Goal: Transaction & Acquisition: Purchase product/service

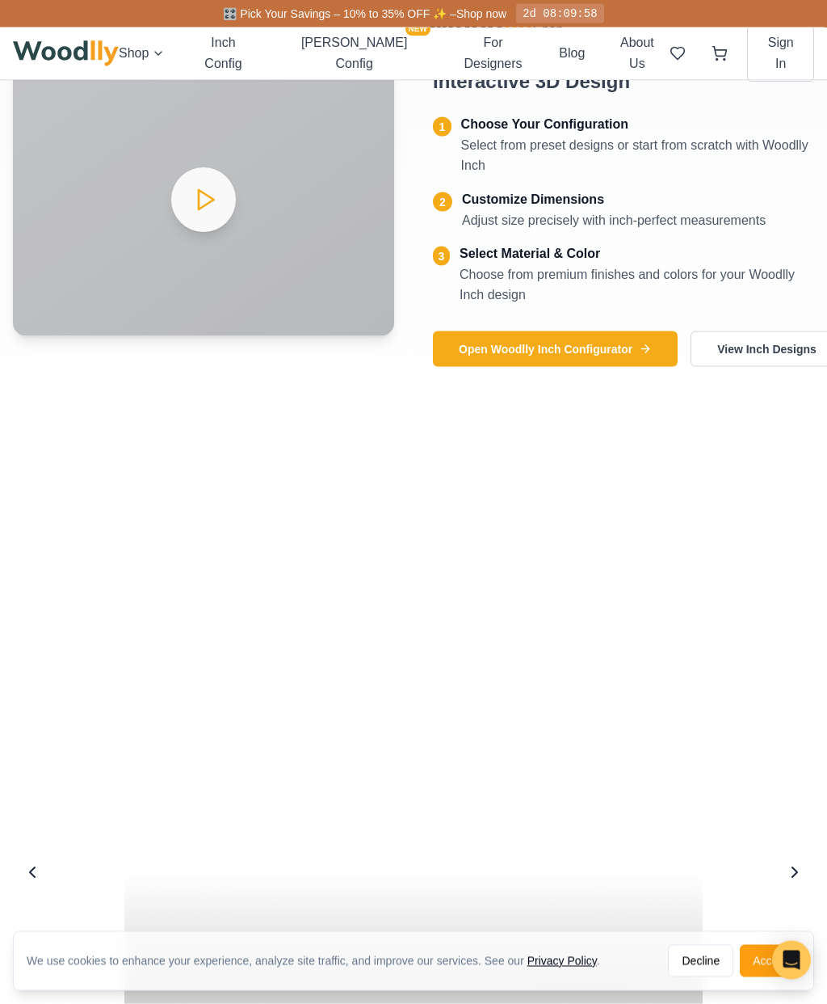
scroll to position [2670, 0]
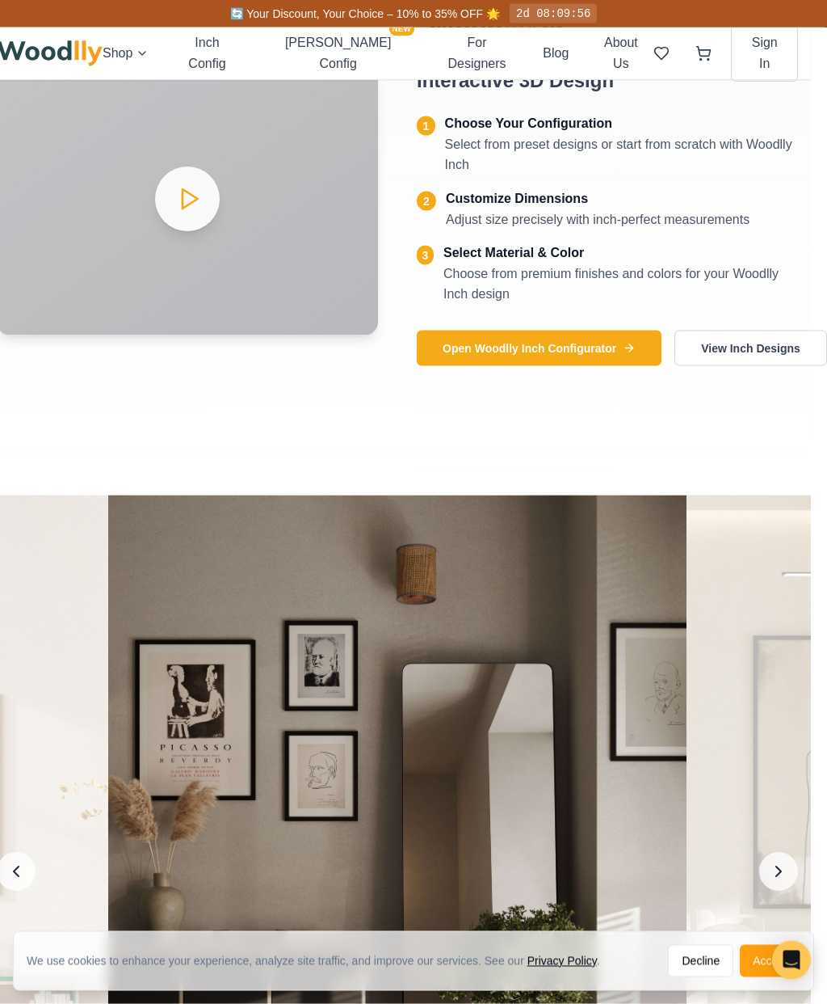
click at [569, 366] on button "Open Woodlly Inch Configurator" at bounding box center [539, 348] width 245 height 36
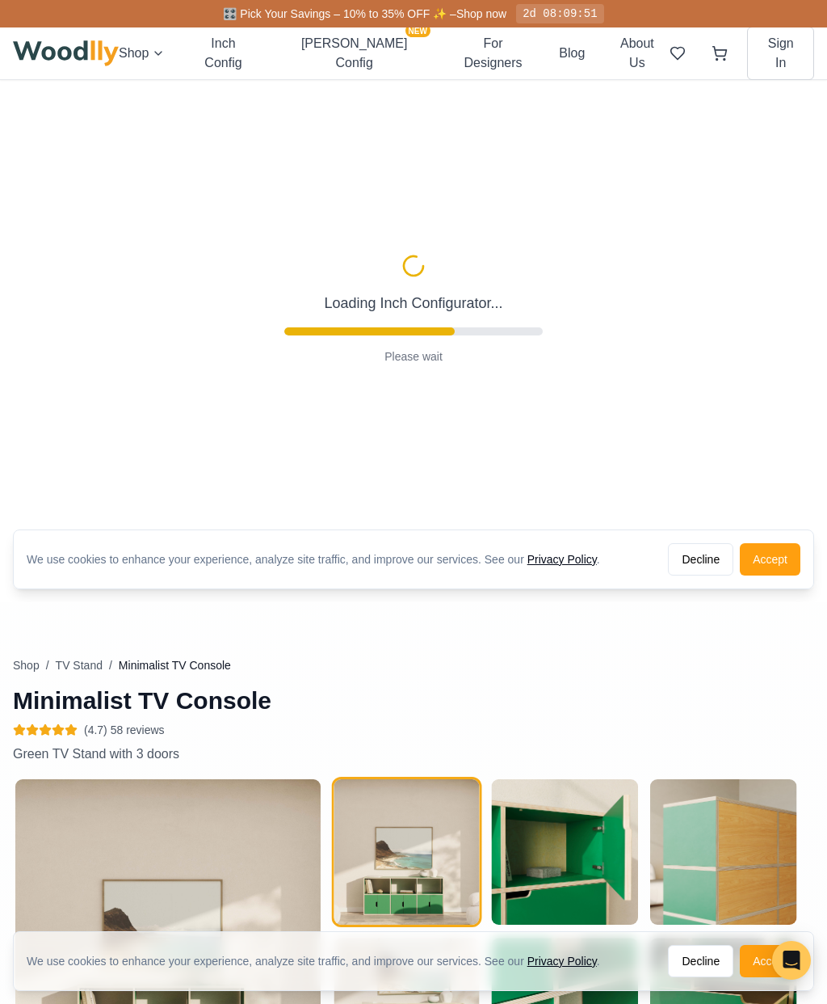
type input "63"
type input "2"
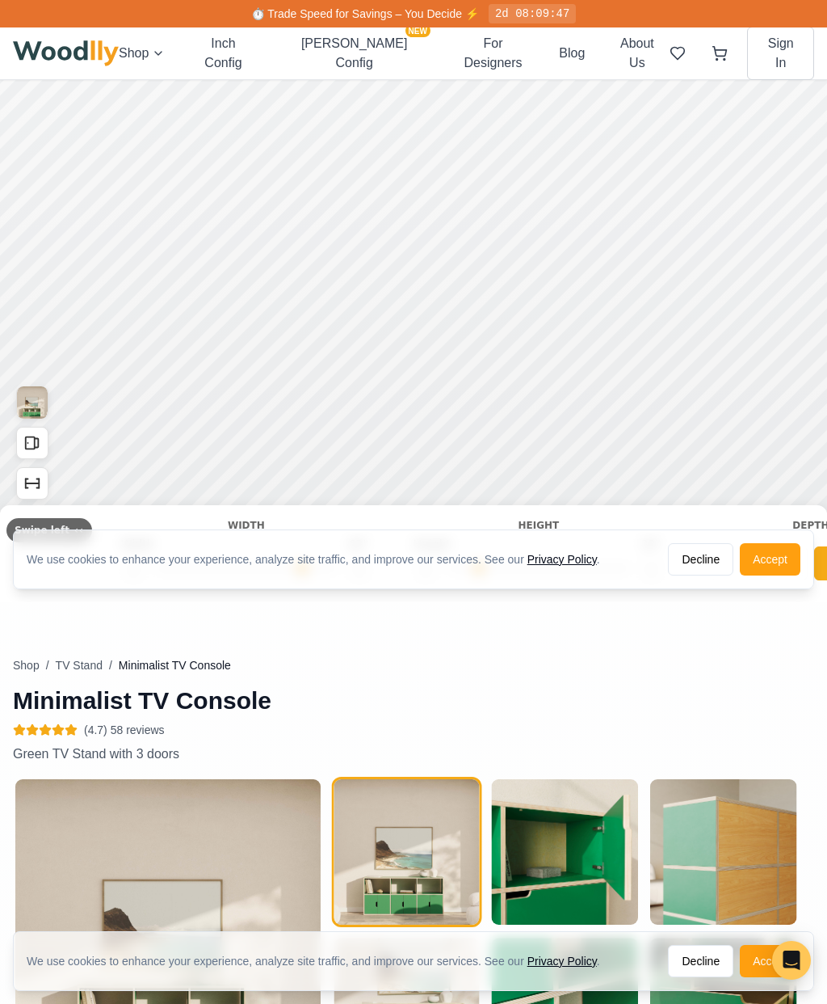
click at [698, 560] on button "Decline" at bounding box center [700, 559] width 65 height 32
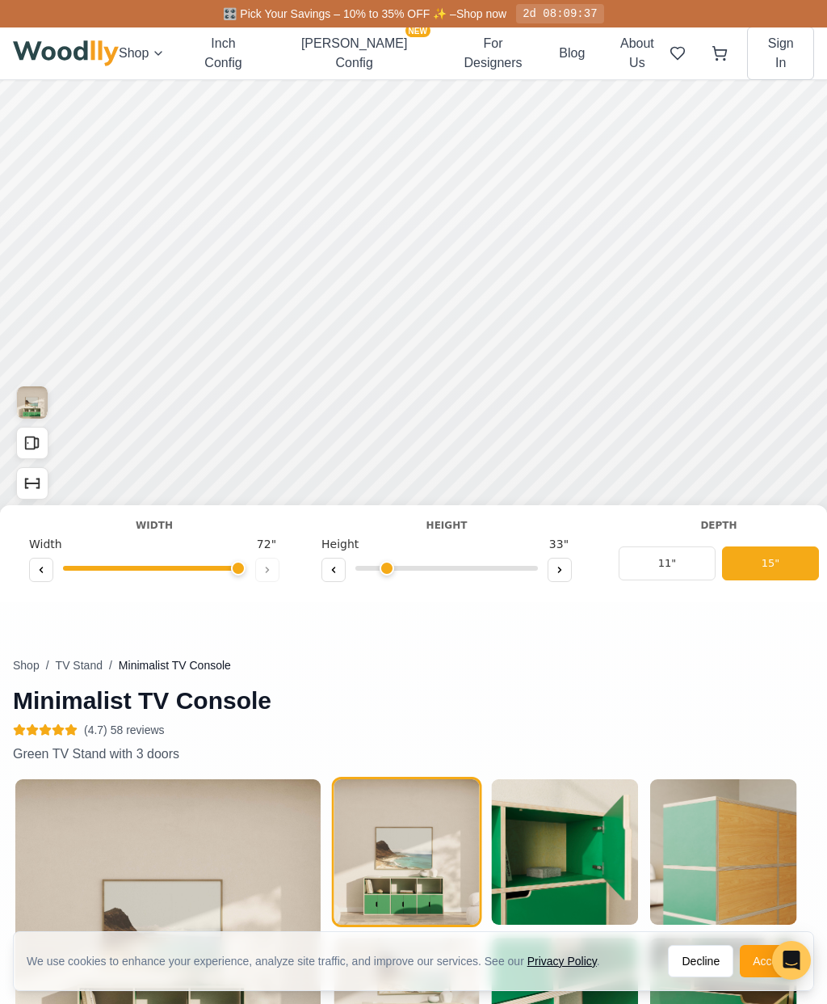
click at [170, 570] on input "range" at bounding box center [154, 568] width 183 height 5
click at [51, 567] on button at bounding box center [41, 570] width 24 height 24
click at [51, 566] on button at bounding box center [41, 570] width 24 height 24
click at [47, 571] on button at bounding box center [41, 570] width 24 height 24
click at [50, 571] on button at bounding box center [41, 570] width 24 height 24
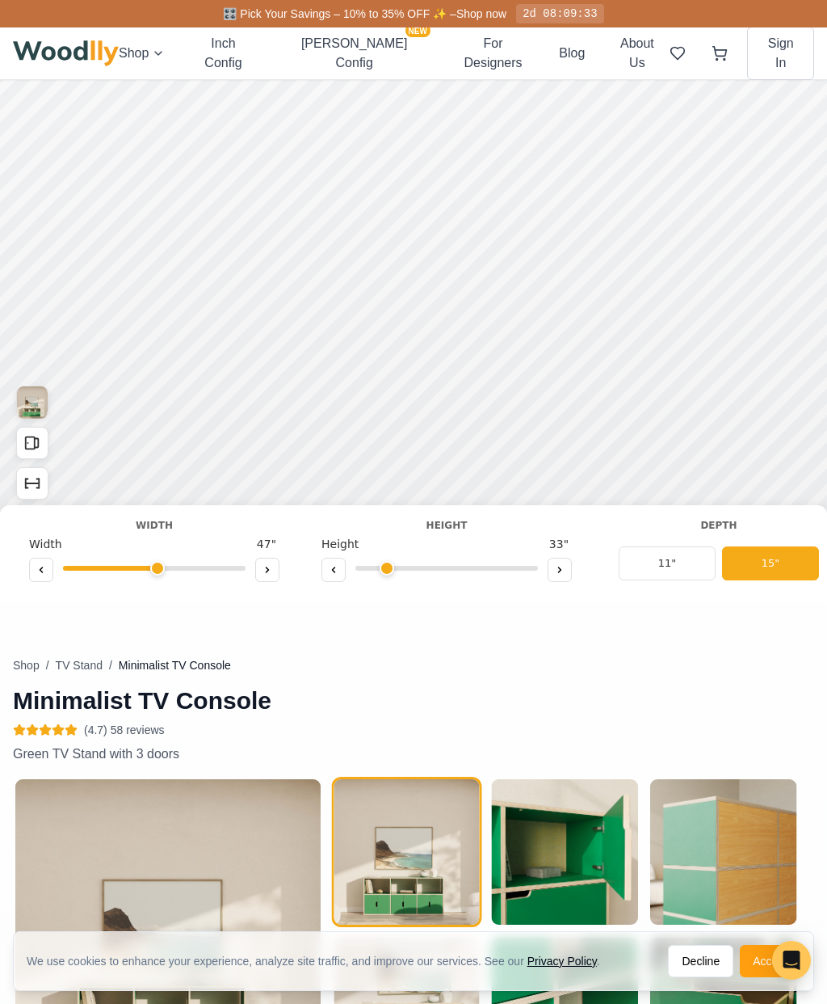
click at [50, 571] on button at bounding box center [41, 570] width 24 height 24
click at [53, 571] on button at bounding box center [41, 570] width 24 height 24
click at [52, 570] on button at bounding box center [41, 570] width 24 height 24
click at [50, 575] on button at bounding box center [41, 570] width 24 height 24
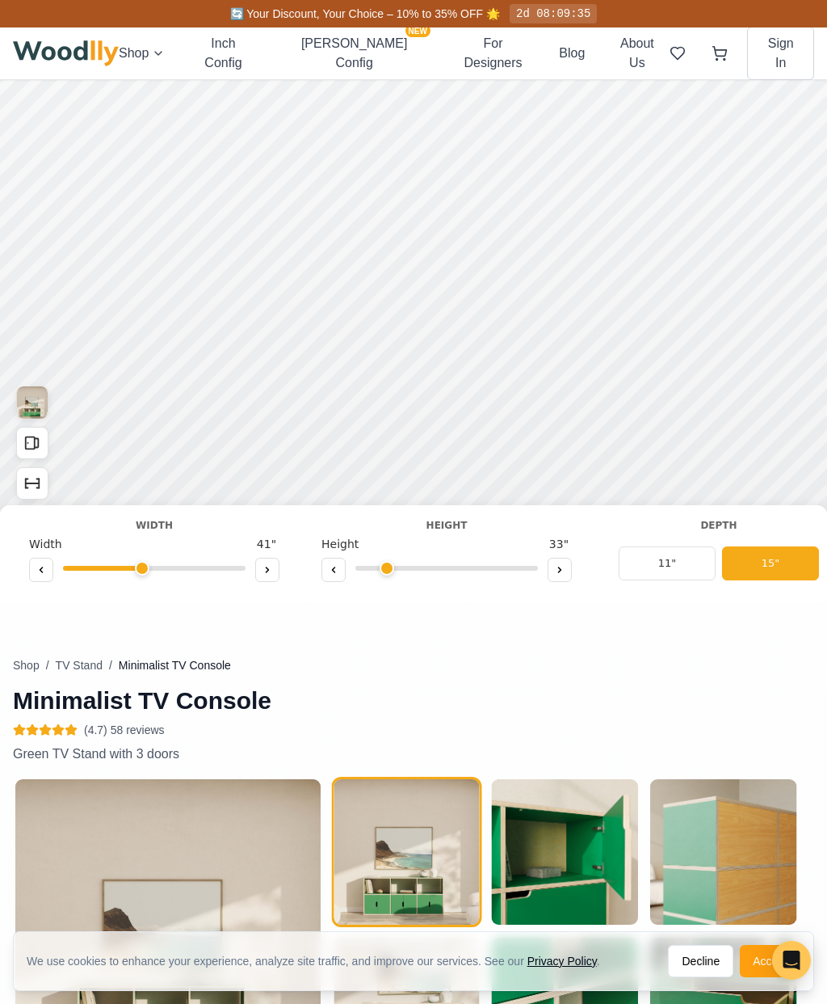
click at [50, 575] on button at bounding box center [41, 570] width 24 height 24
click at [49, 575] on button at bounding box center [41, 570] width 24 height 24
click at [50, 575] on button at bounding box center [41, 570] width 24 height 24
click at [48, 575] on button at bounding box center [41, 570] width 24 height 24
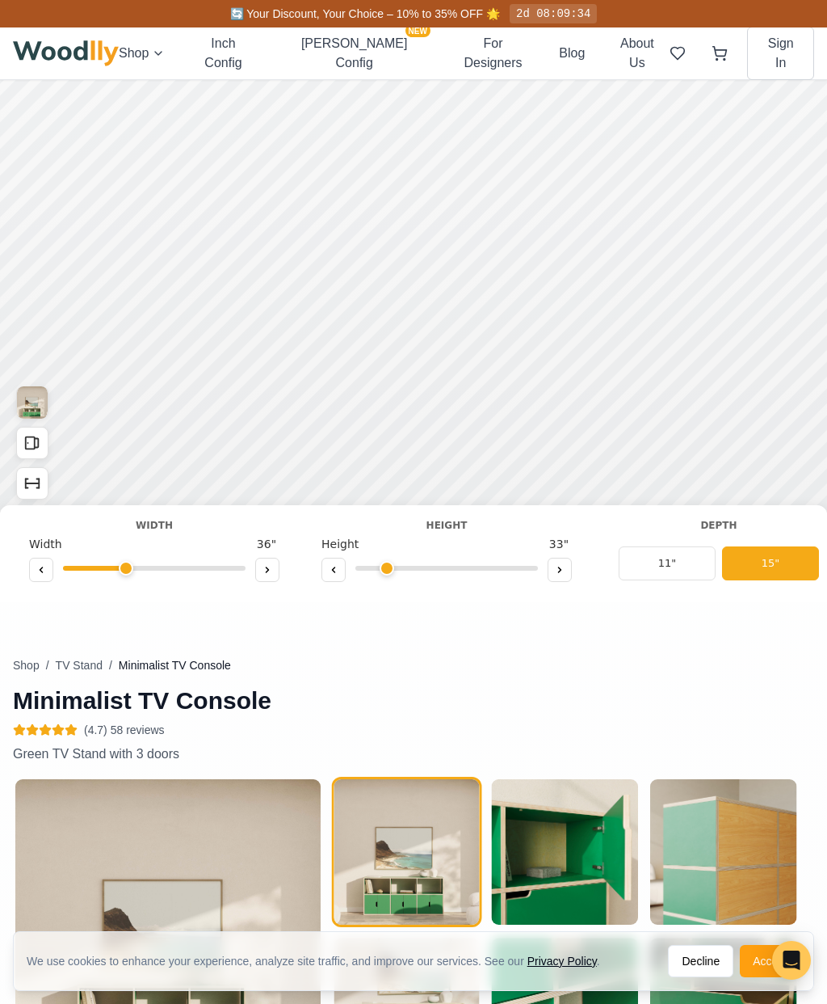
click at [48, 574] on button at bounding box center [41, 570] width 24 height 24
click at [44, 575] on button at bounding box center [41, 570] width 24 height 24
click at [40, 578] on button at bounding box center [41, 570] width 24 height 24
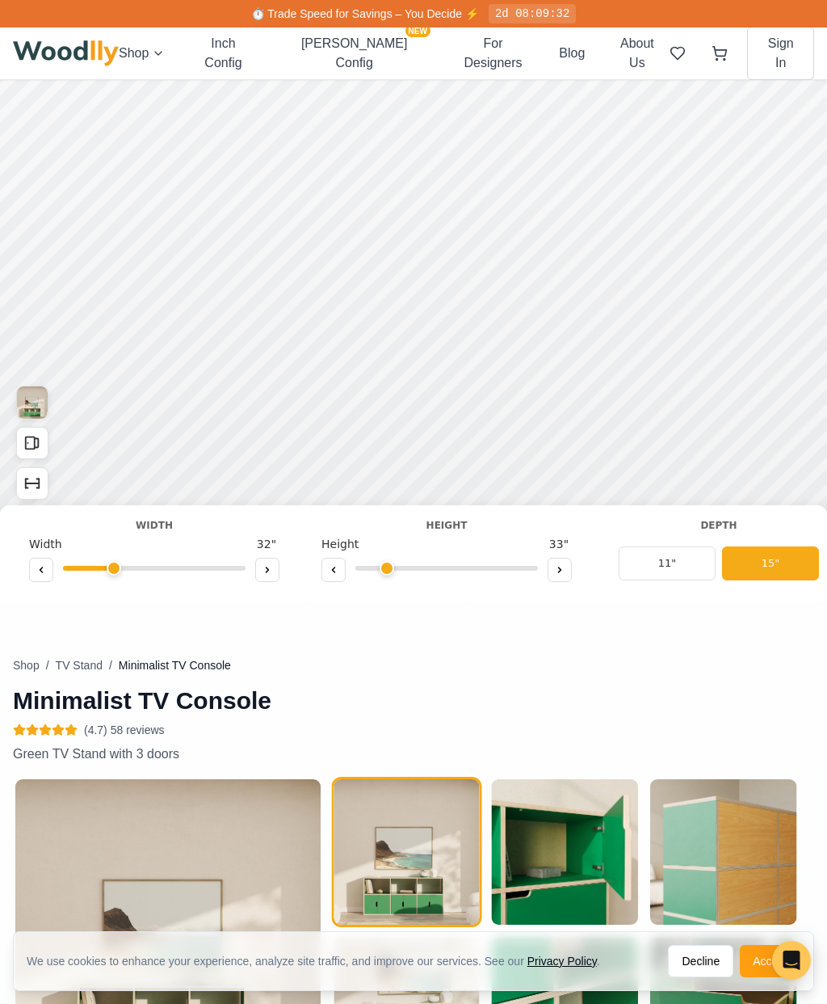
click at [40, 575] on button at bounding box center [41, 570] width 24 height 24
click at [43, 572] on icon at bounding box center [41, 569] width 2 height 5
type input "30"
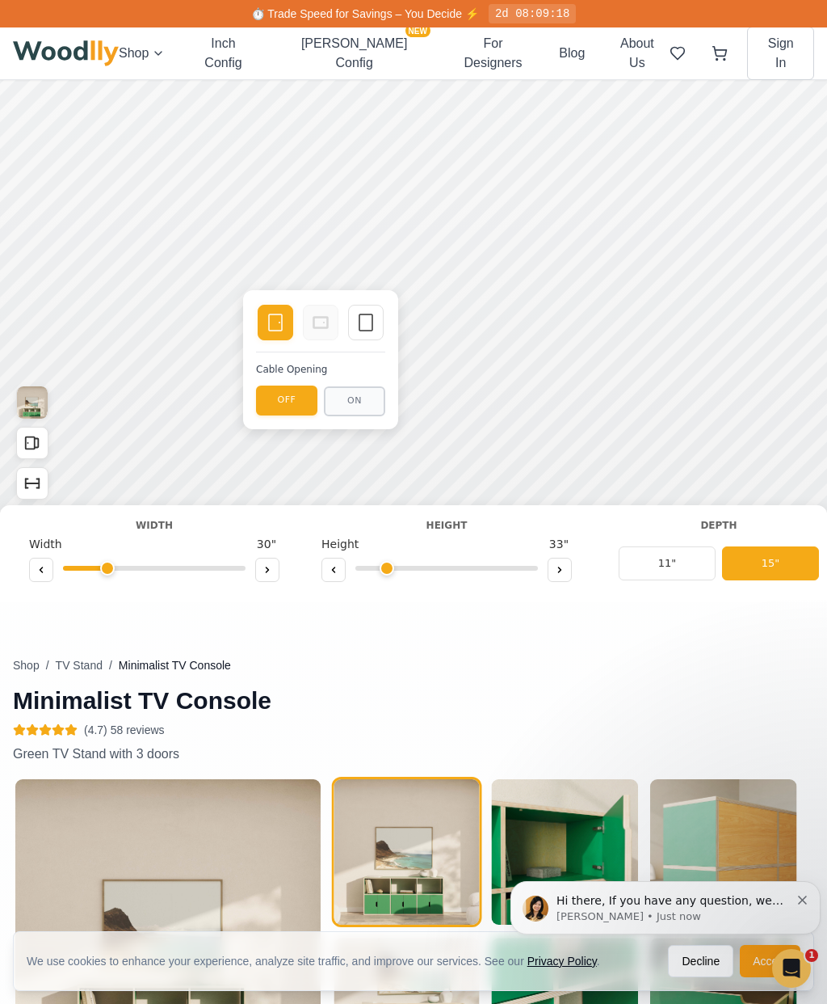
click at [328, 323] on rect at bounding box center [321, 322] width 15 height 11
click at [367, 334] on div "Empty Space" at bounding box center [366, 323] width 36 height 36
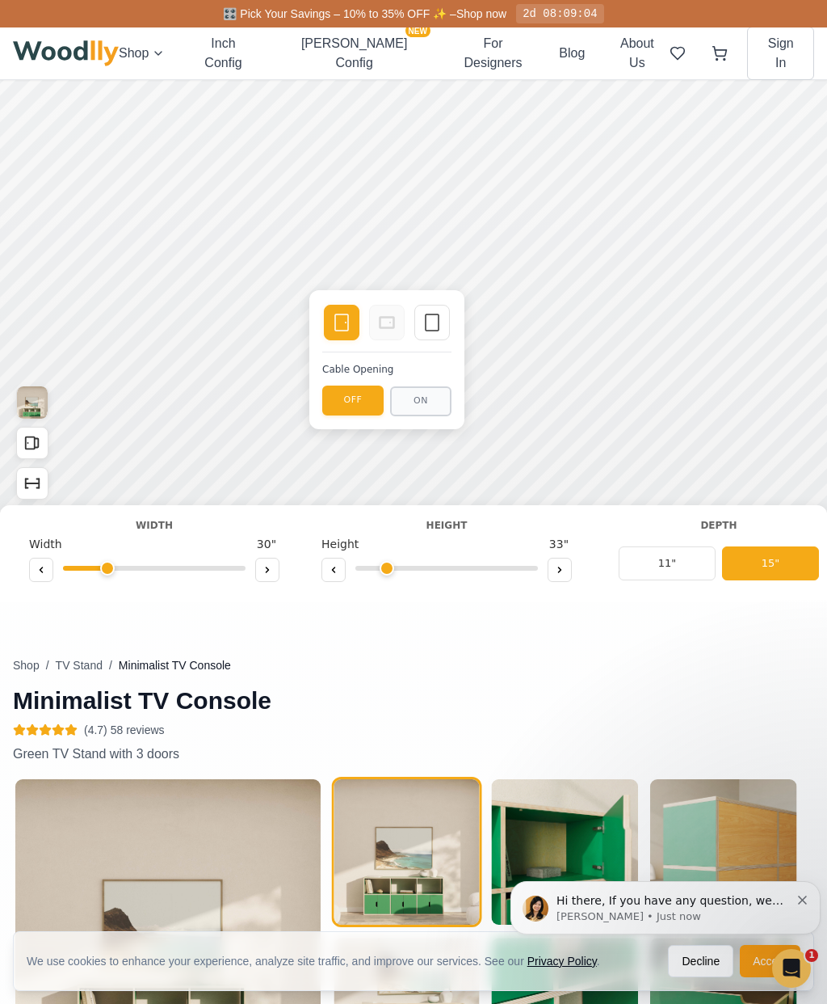
click at [343, 330] on rect at bounding box center [341, 322] width 13 height 16
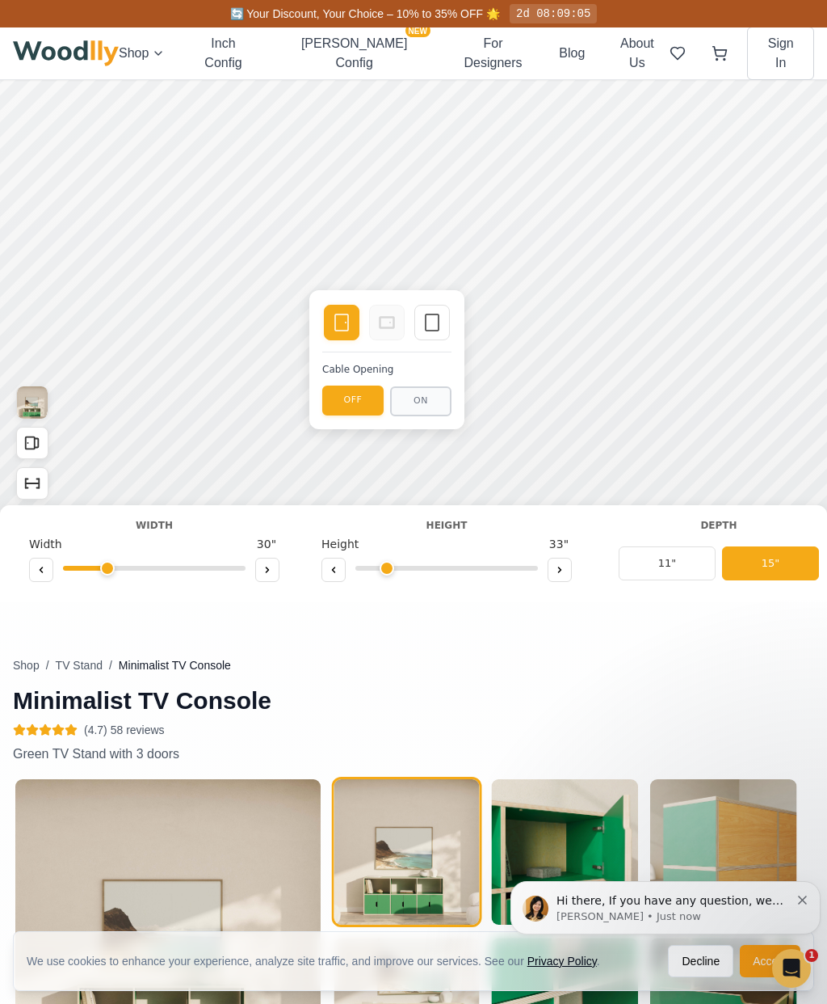
click at [384, 331] on icon at bounding box center [386, 322] width 19 height 19
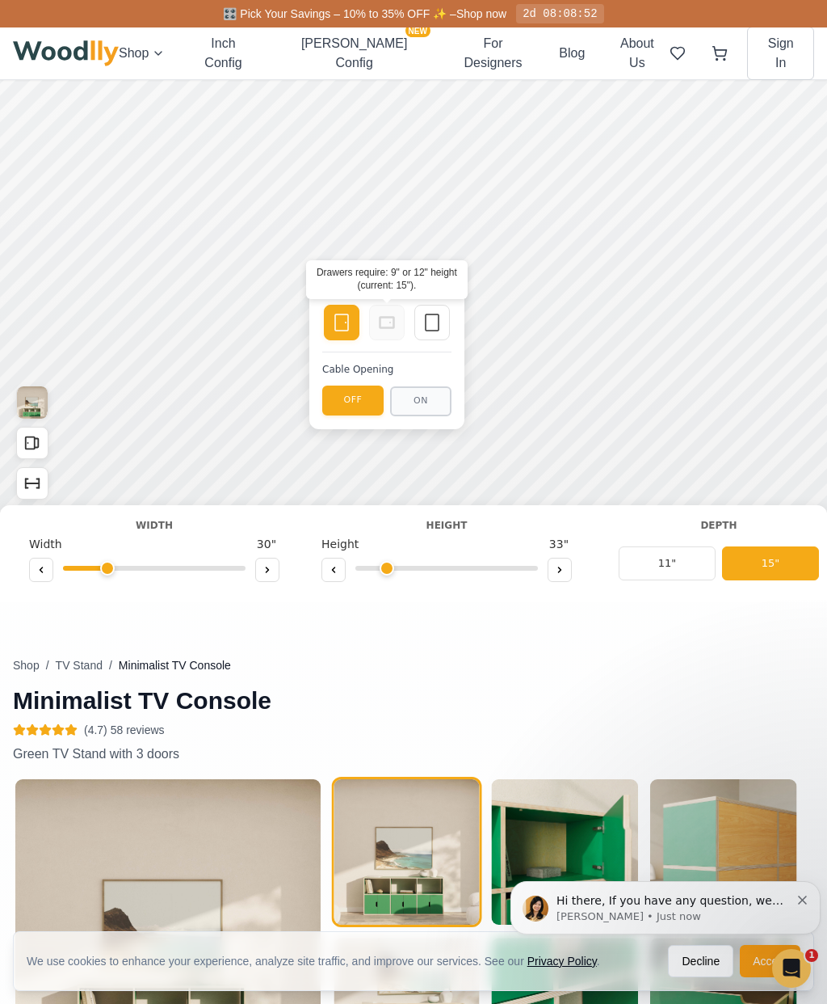
click at [562, 573] on icon at bounding box center [560, 570] width 10 height 10
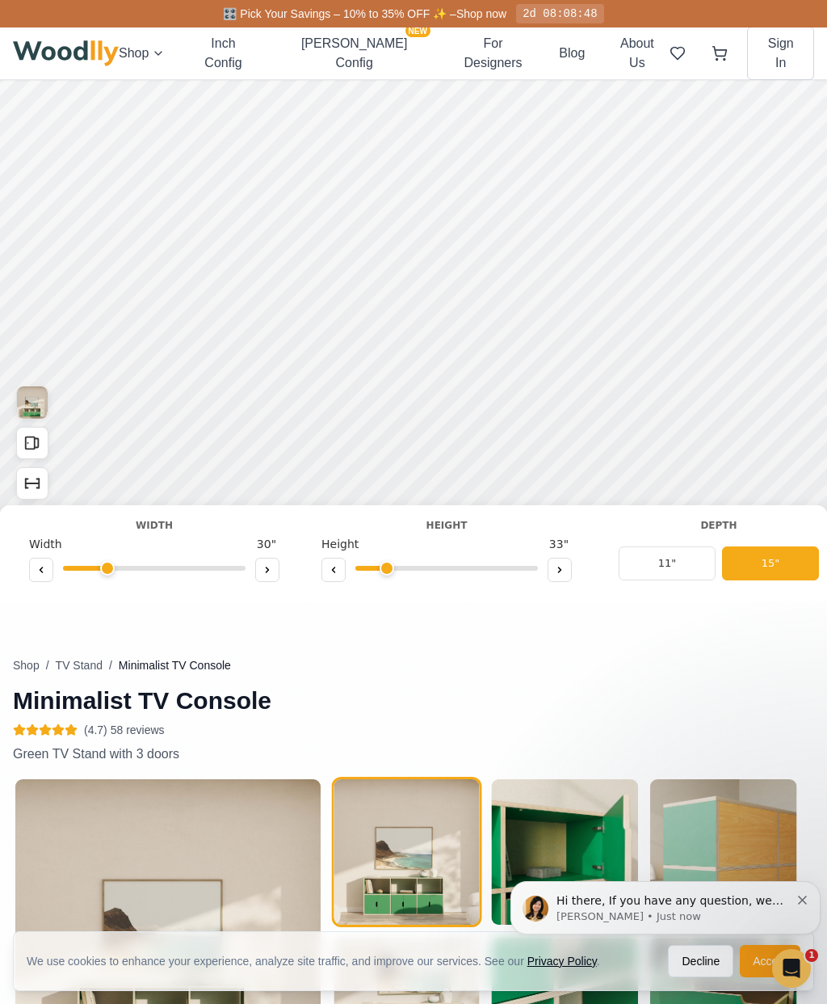
type input "2"
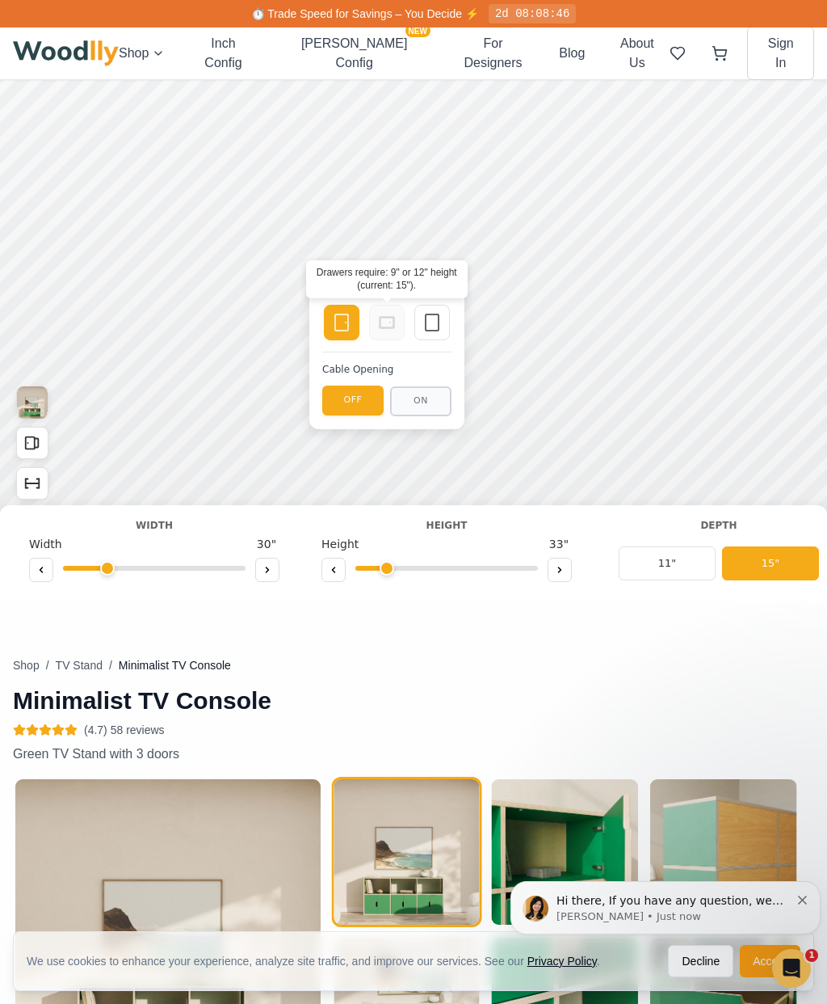
click at [384, 326] on icon at bounding box center [386, 322] width 19 height 19
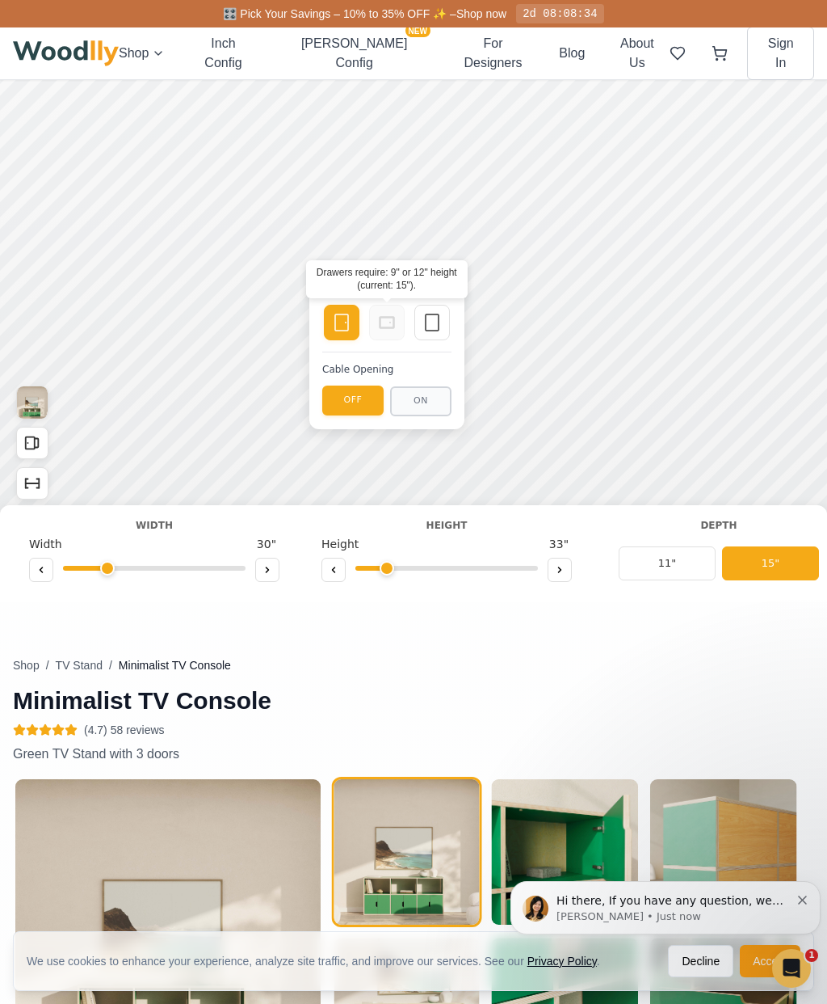
click at [431, 330] on icon at bounding box center [432, 322] width 19 height 19
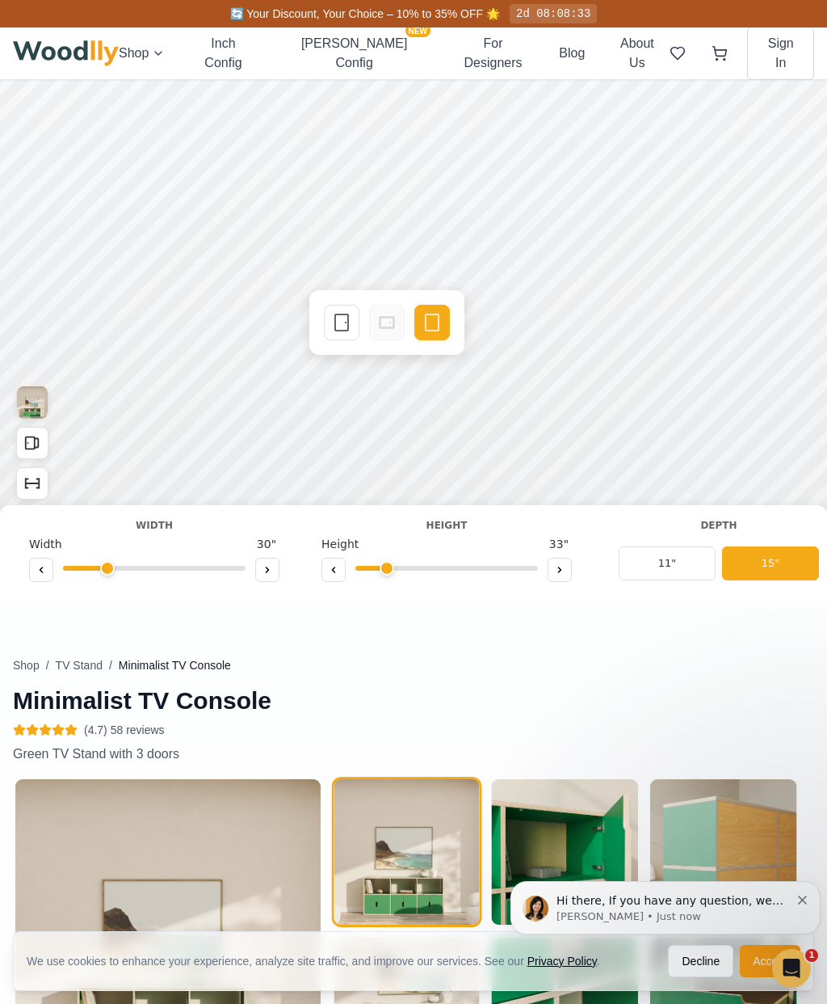
click at [339, 330] on rect at bounding box center [341, 322] width 13 height 16
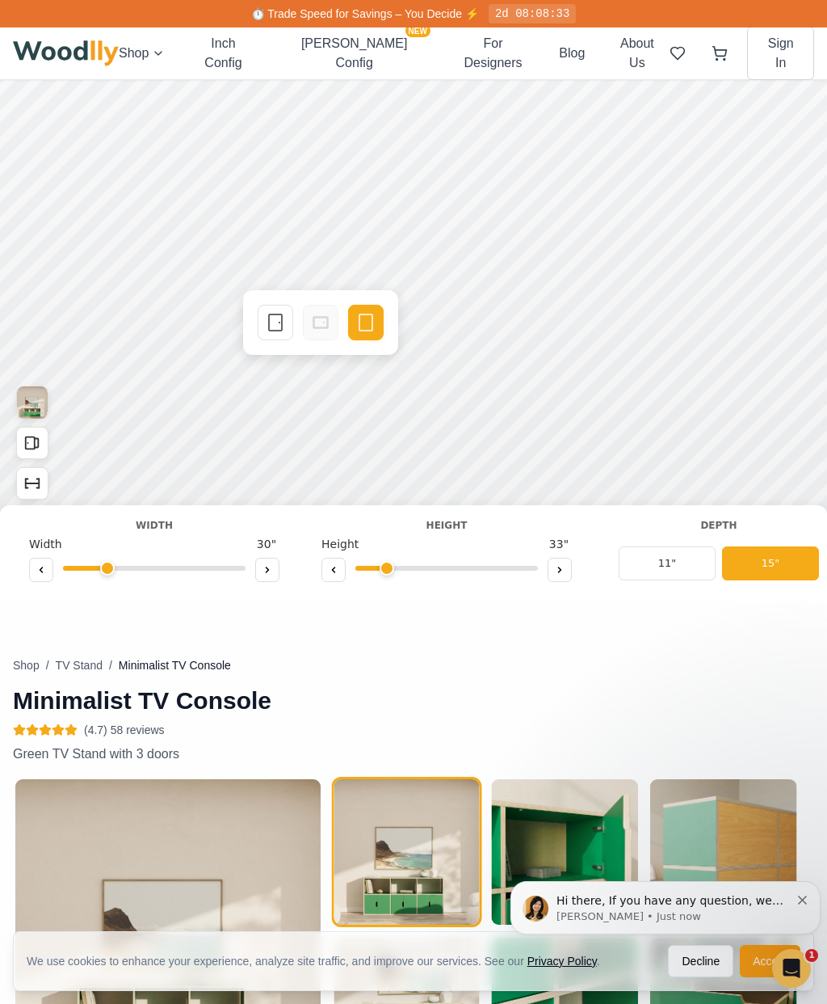
click at [268, 331] on icon at bounding box center [275, 322] width 19 height 19
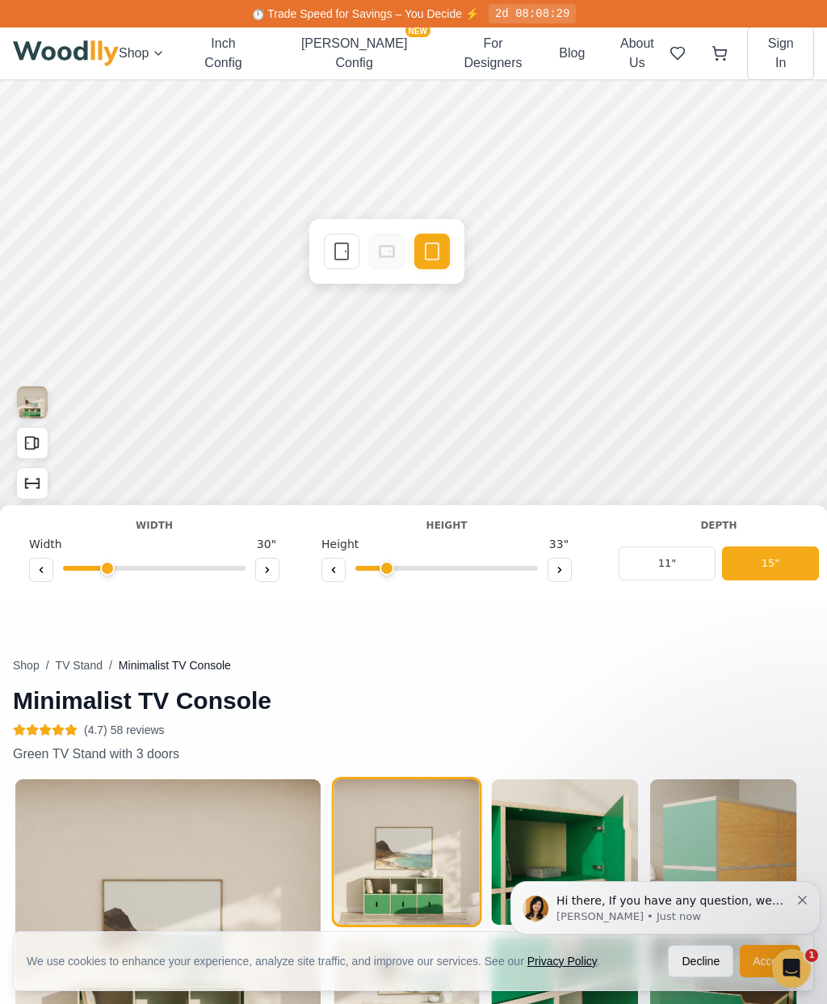
click at [453, 278] on div "Single Door Empty Space" at bounding box center [386, 251] width 155 height 65
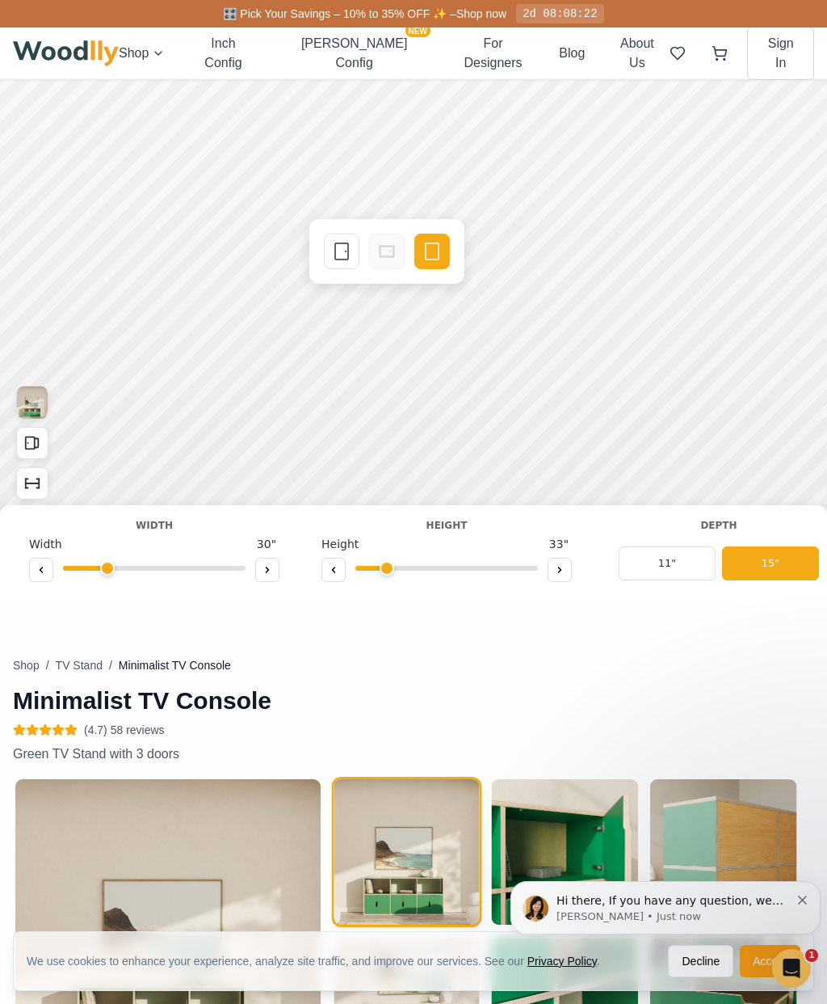
click at [353, 257] on div "Single Door" at bounding box center [342, 252] width 36 height 36
click at [272, 261] on icon at bounding box center [275, 251] width 19 height 19
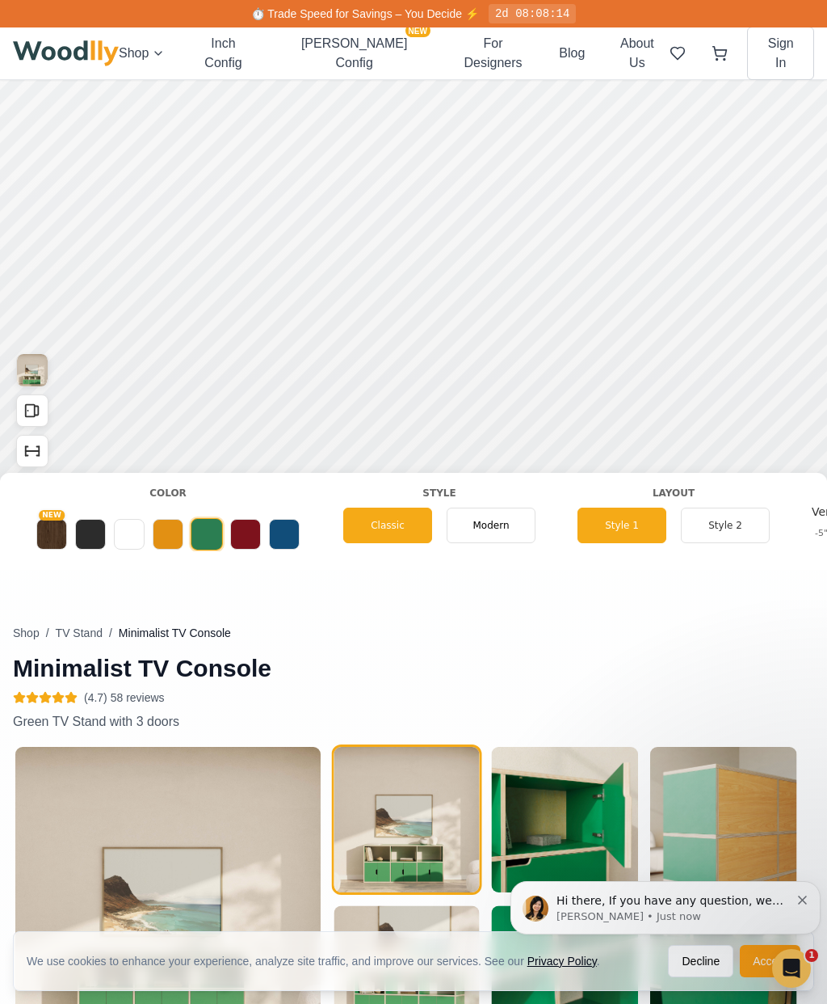
scroll to position [0, 832]
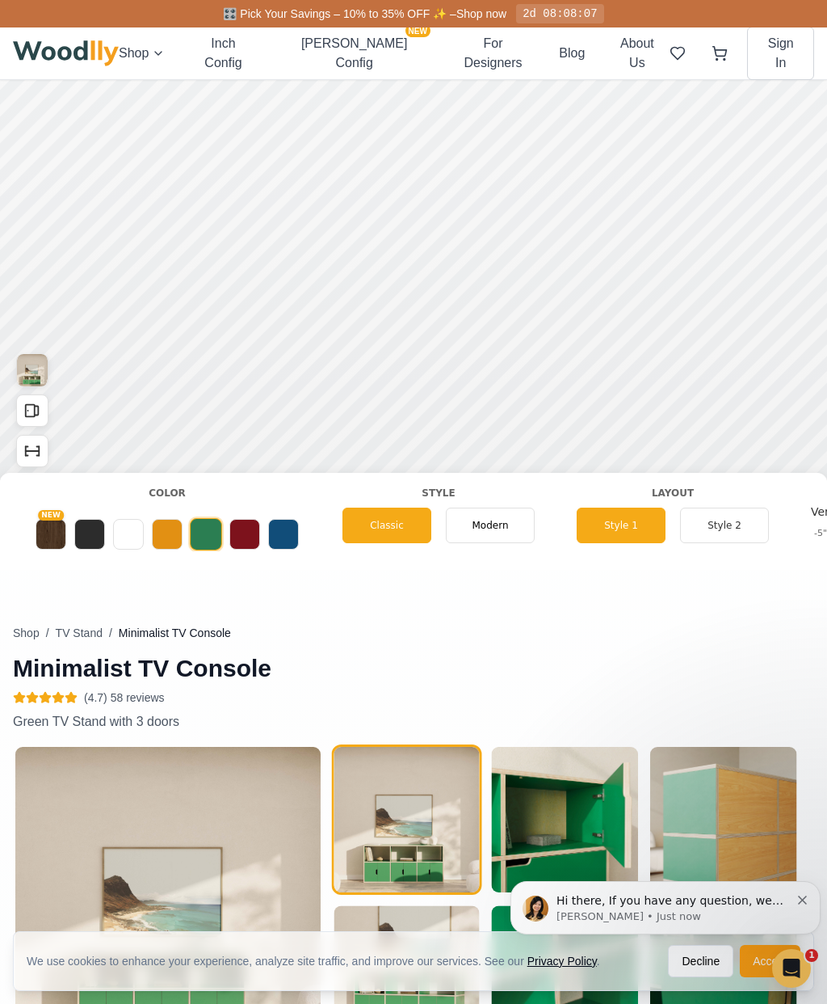
click at [136, 529] on button at bounding box center [128, 534] width 31 height 31
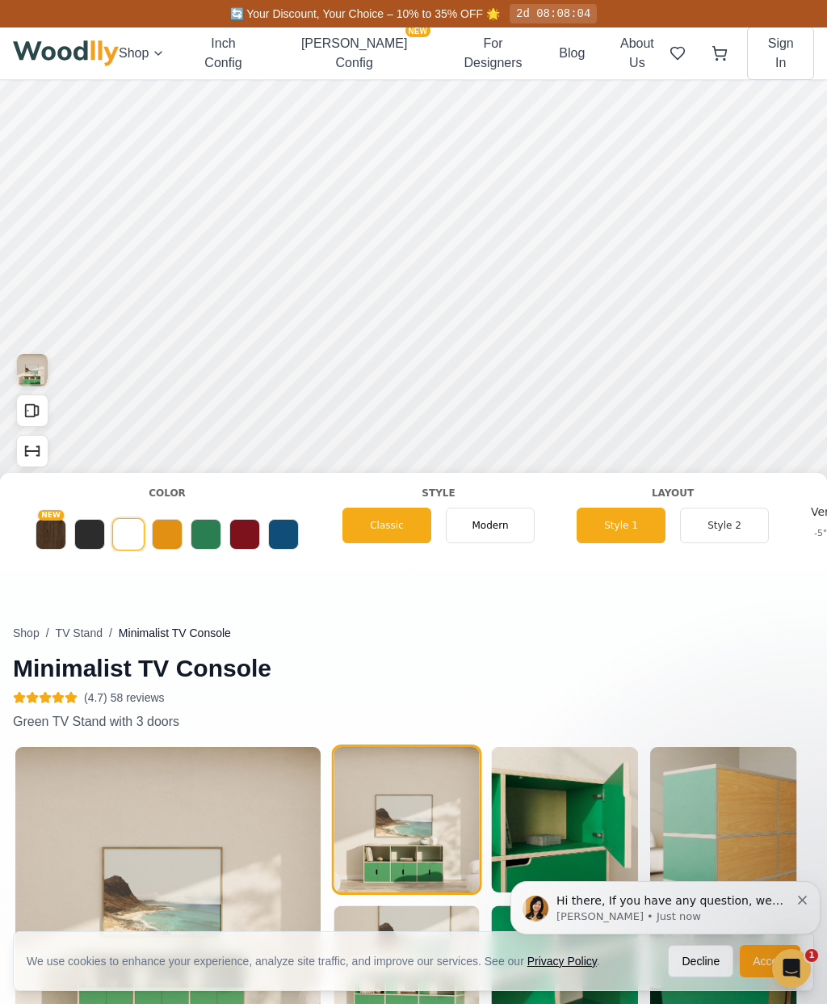
click at [731, 520] on button "Style 2" at bounding box center [724, 525] width 89 height 36
click at [622, 526] on button "Style 1" at bounding box center [621, 525] width 89 height 36
click at [726, 520] on button "Style 2" at bounding box center [724, 525] width 89 height 36
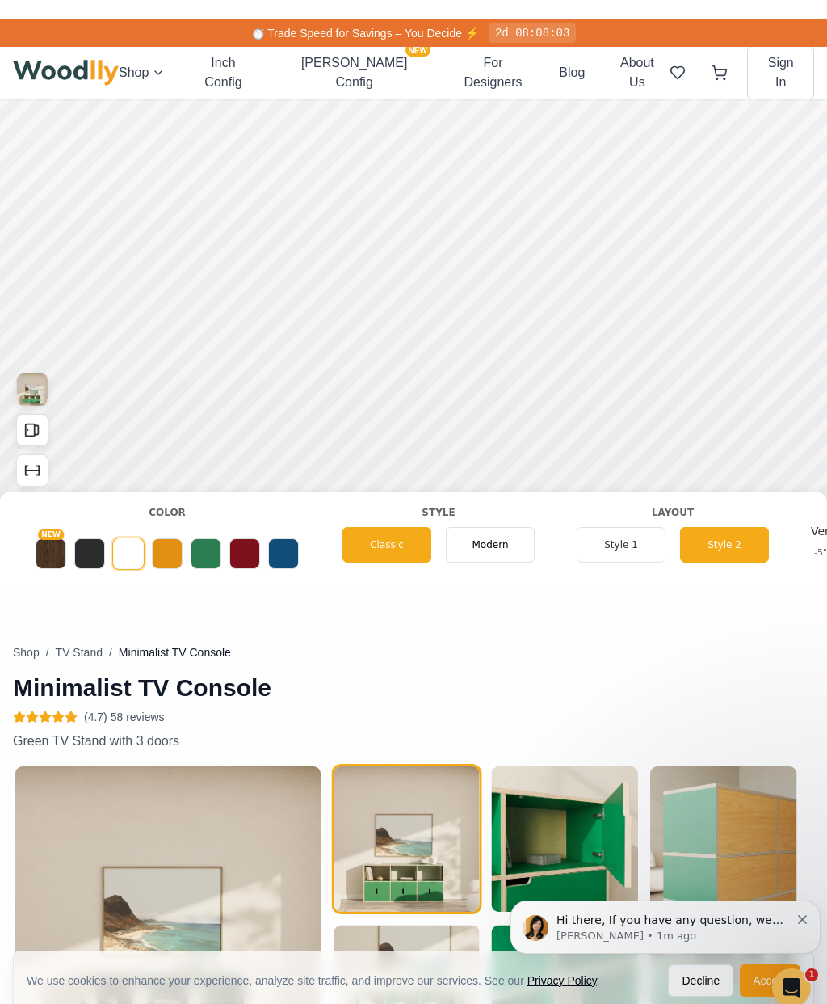
click at [495, 543] on span "Modern" at bounding box center [490, 544] width 36 height 15
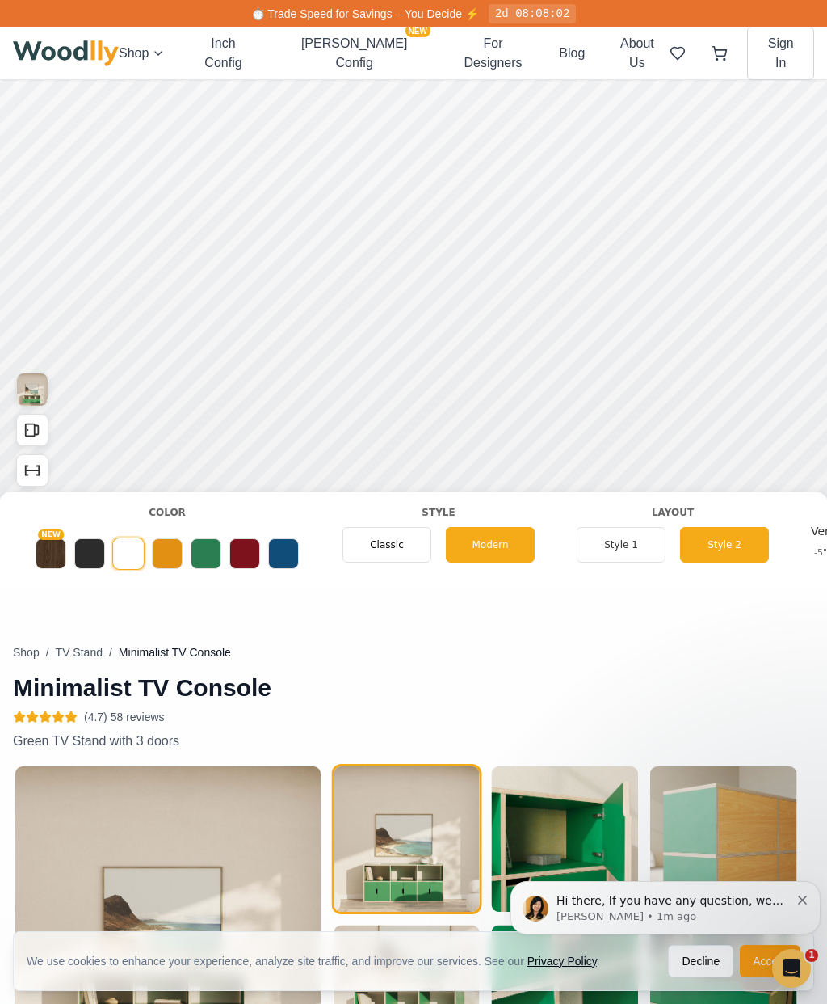
click at [405, 552] on div "Classic" at bounding box center [387, 545] width 89 height 36
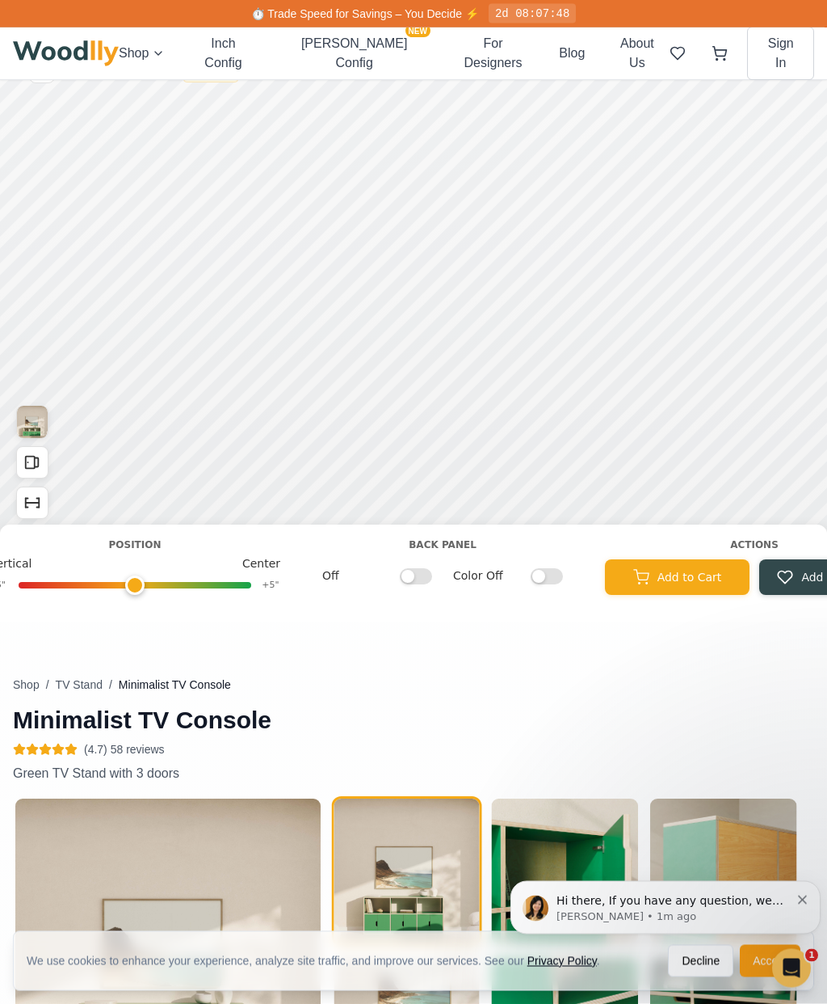
scroll to position [0, 0]
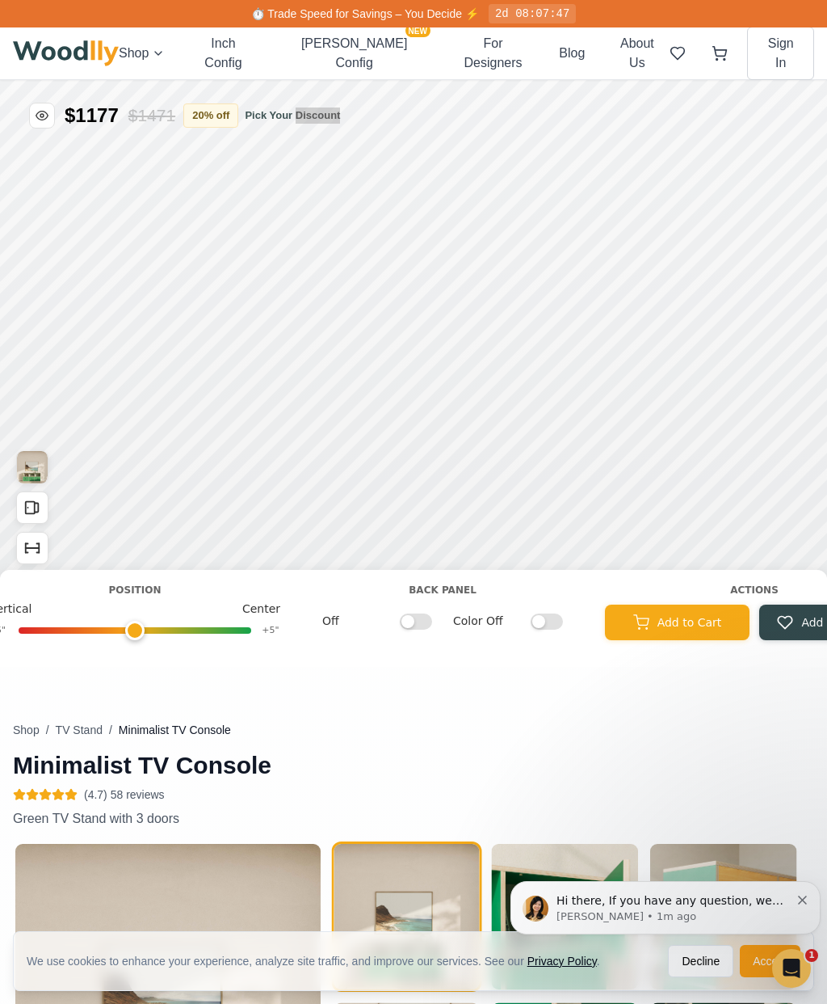
click at [255, 61] on button "Inch Config" at bounding box center [223, 53] width 65 height 39
click at [39, 503] on icon "Open All Doors and Drawers" at bounding box center [37, 507] width 4 height 9
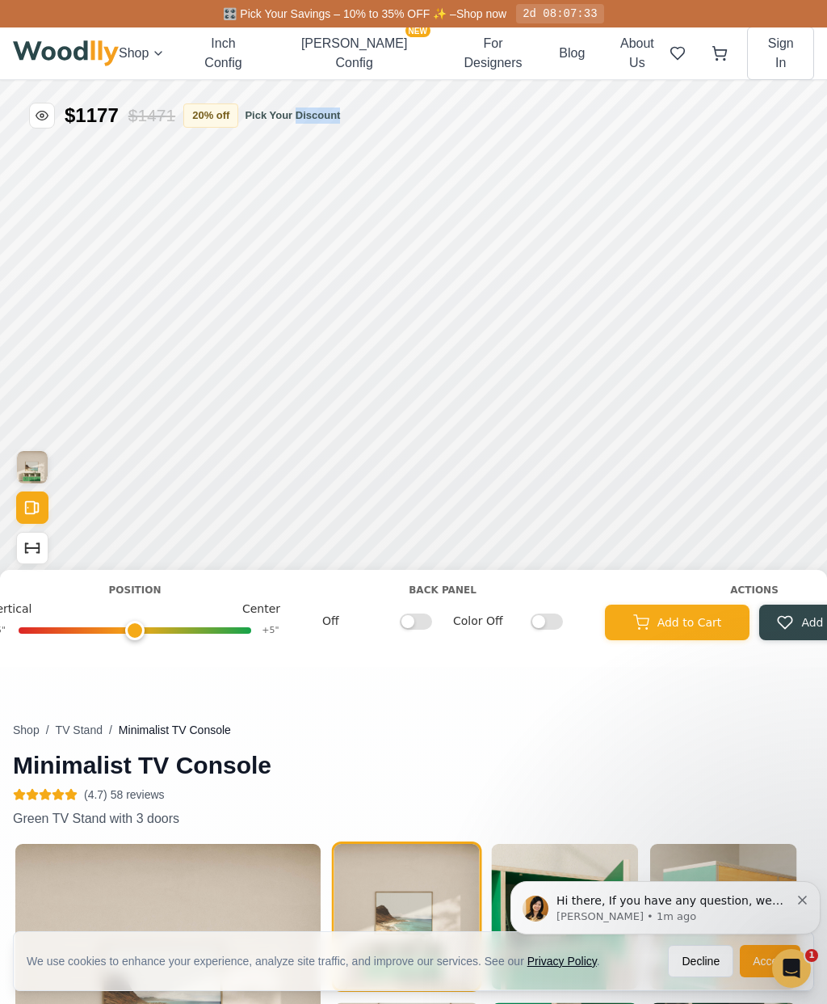
click at [384, 49] on button "[PERSON_NAME] Config NEW" at bounding box center [354, 53] width 145 height 39
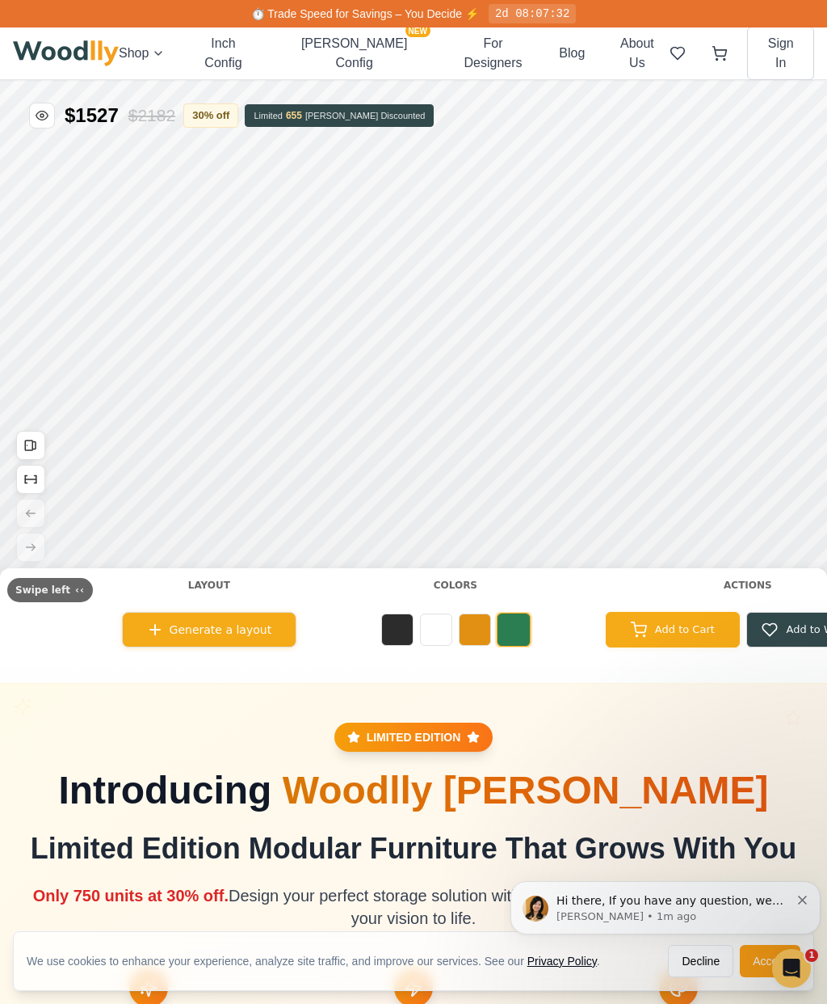
click at [255, 53] on button "Inch Config" at bounding box center [223, 53] width 65 height 39
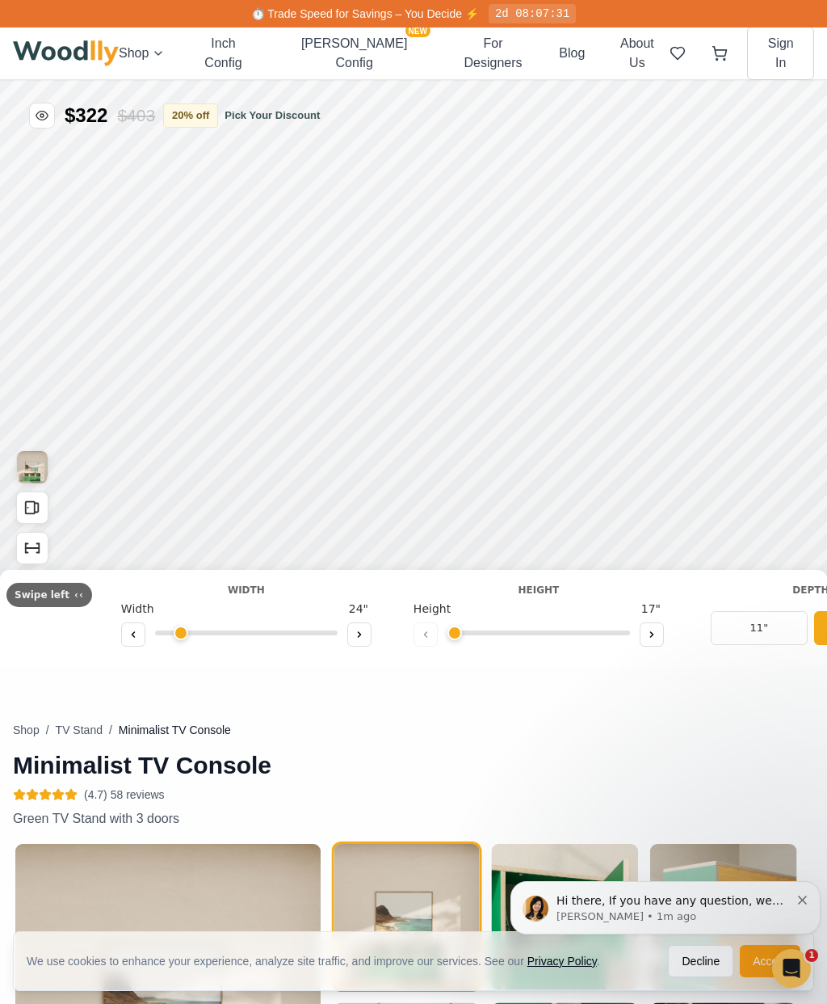
type input "63"
type input "2"
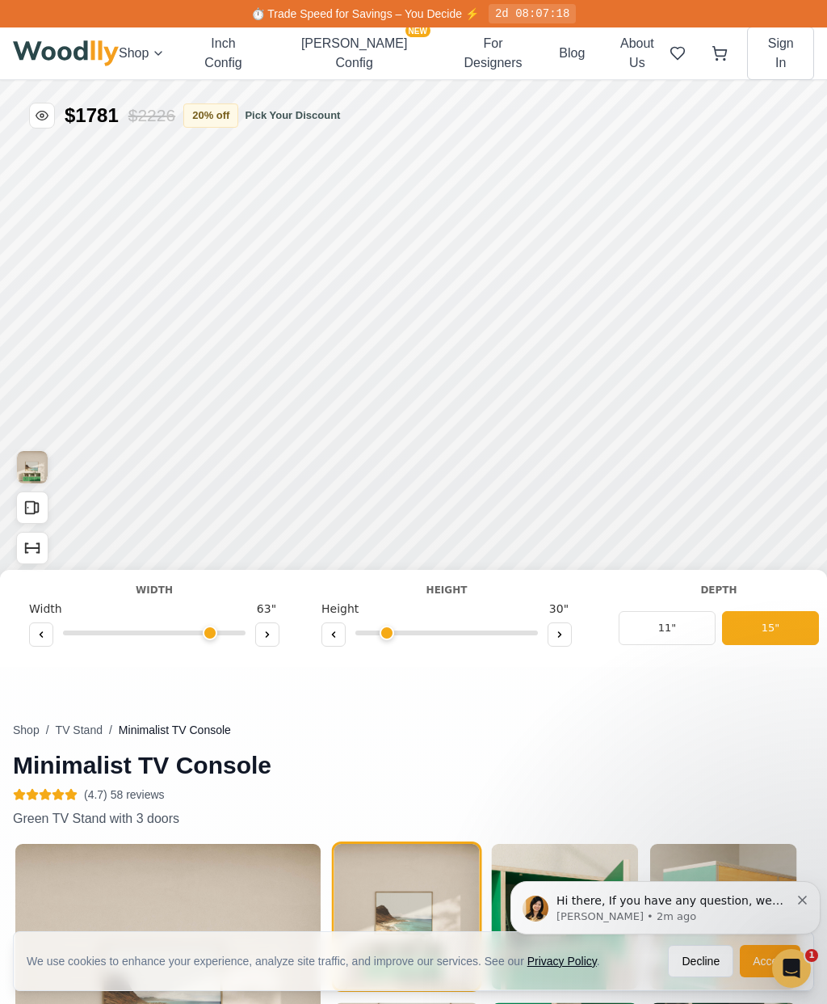
click at [44, 644] on button at bounding box center [41, 634] width 24 height 24
click at [50, 641] on button at bounding box center [41, 634] width 24 height 24
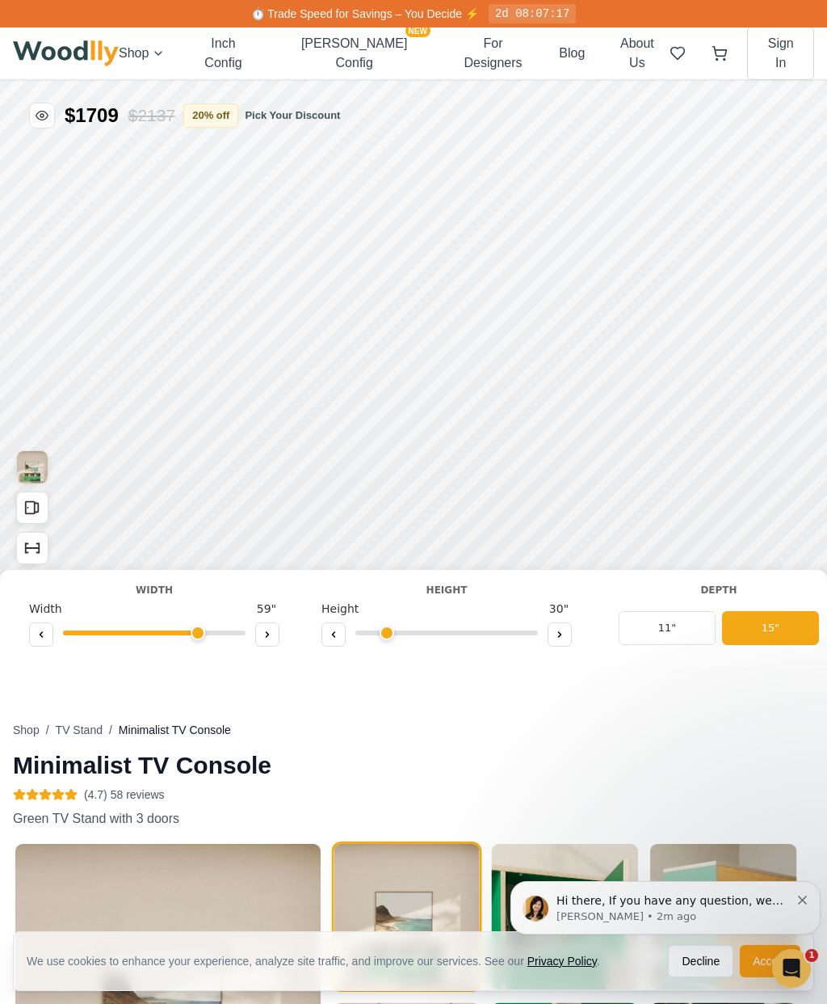
click at [50, 641] on button at bounding box center [41, 634] width 24 height 24
click at [51, 641] on button at bounding box center [41, 634] width 24 height 24
click at [51, 642] on button at bounding box center [41, 634] width 24 height 24
click at [56, 647] on div at bounding box center [154, 636] width 250 height 24
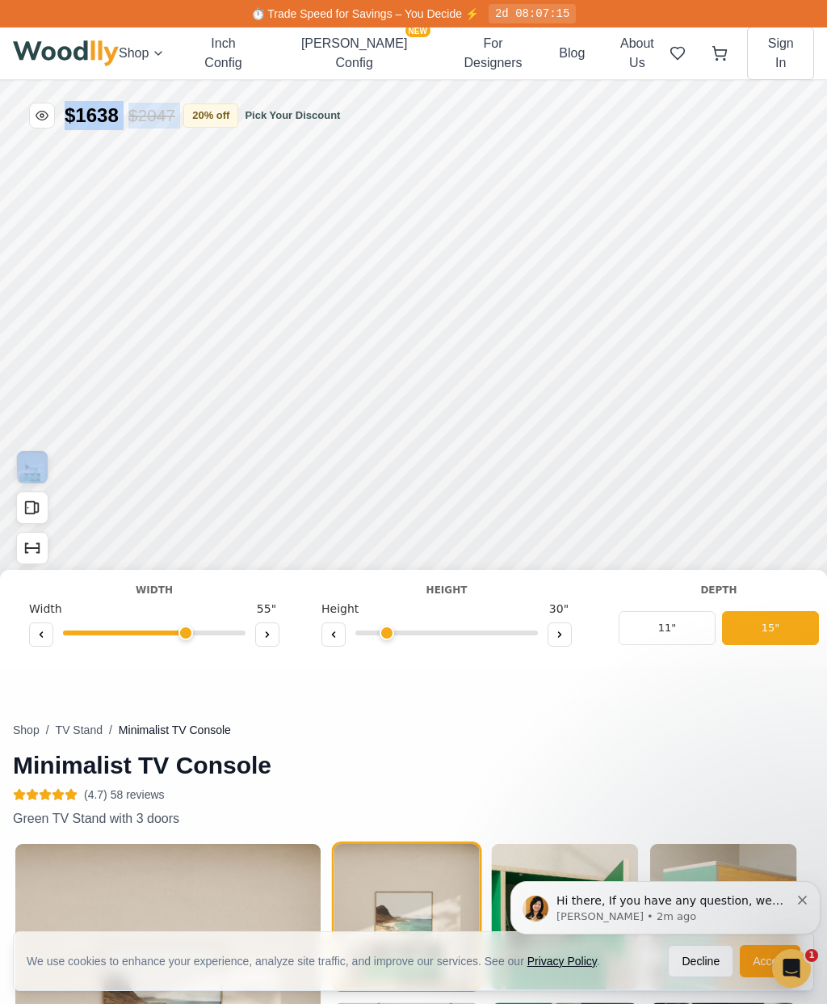
click at [52, 628] on button at bounding box center [41, 634] width 24 height 24
click at [54, 629] on div at bounding box center [154, 636] width 250 height 24
click at [52, 638] on button at bounding box center [41, 634] width 24 height 24
click at [52, 637] on button at bounding box center [41, 634] width 24 height 24
click at [51, 638] on button at bounding box center [41, 634] width 24 height 24
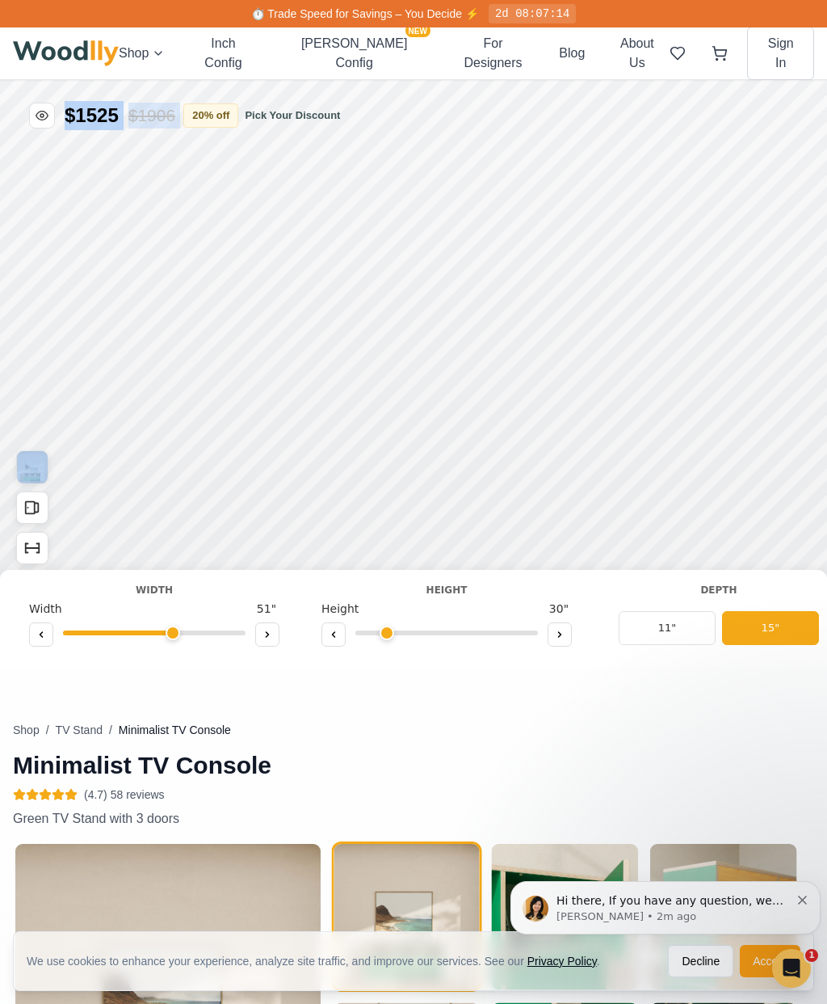
click at [50, 637] on button at bounding box center [41, 634] width 24 height 24
click at [51, 640] on button at bounding box center [41, 634] width 24 height 24
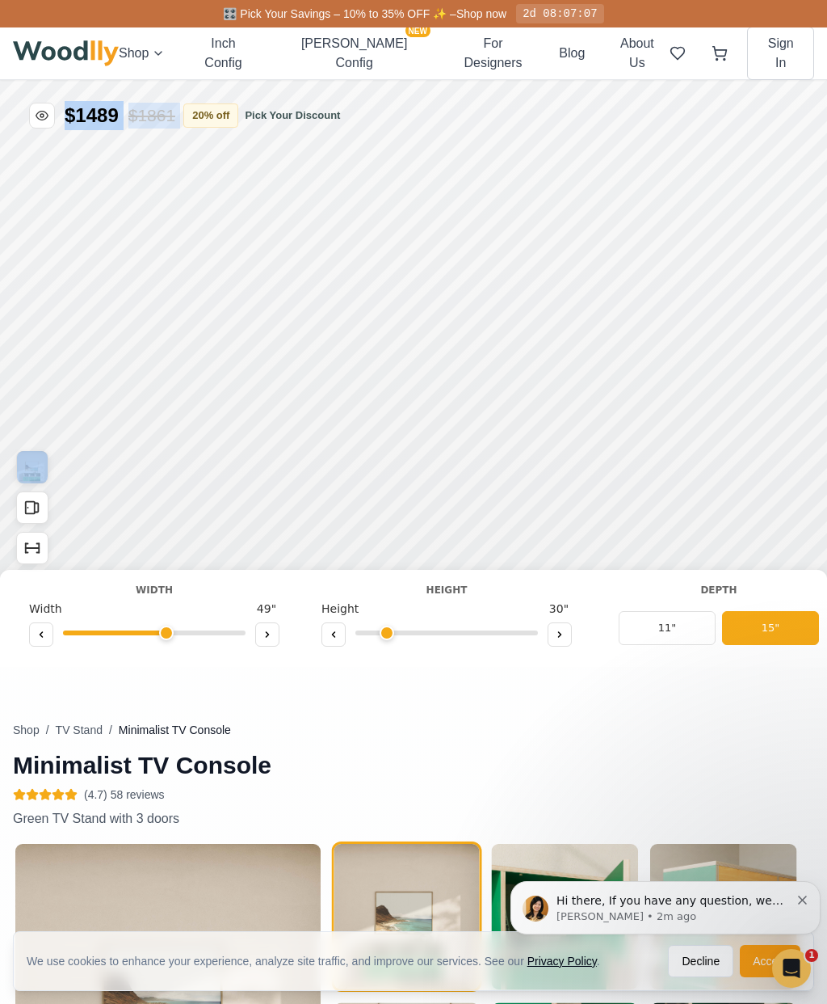
click at [48, 638] on button at bounding box center [41, 634] width 24 height 24
click at [50, 629] on button at bounding box center [41, 634] width 24 height 24
click at [49, 628] on button at bounding box center [41, 634] width 24 height 24
click at [51, 632] on button at bounding box center [41, 634] width 24 height 24
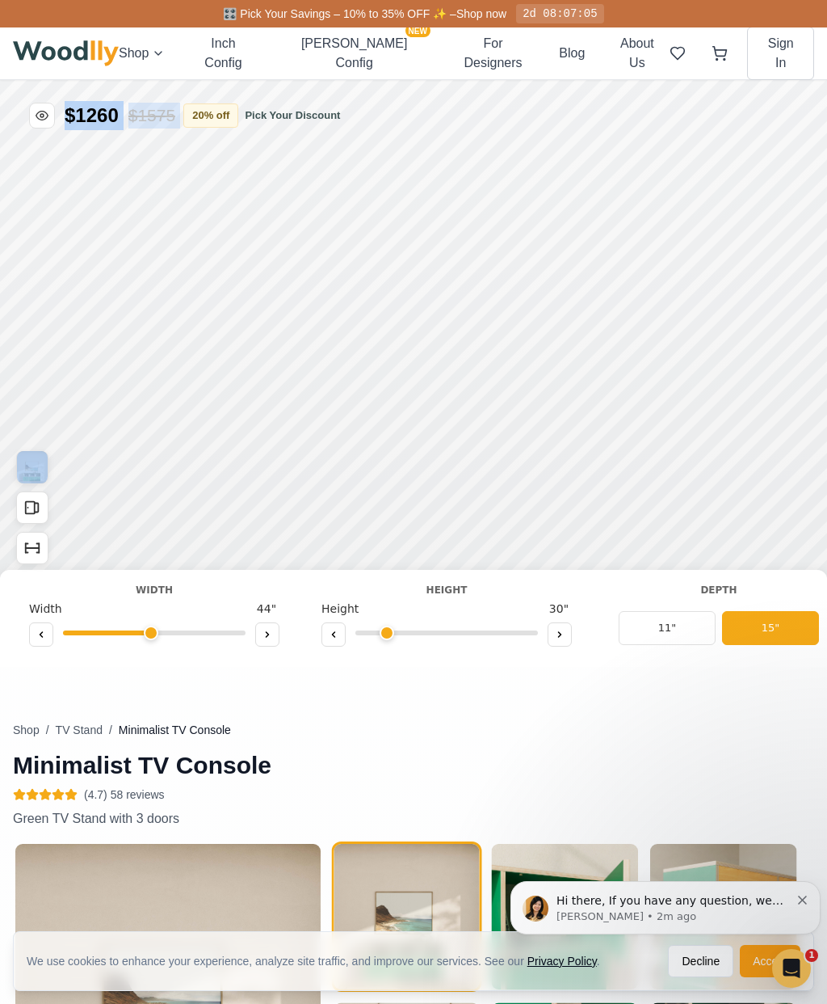
click at [52, 634] on button at bounding box center [41, 634] width 24 height 24
click at [51, 634] on button at bounding box center [41, 634] width 24 height 24
click at [53, 636] on button at bounding box center [41, 634] width 24 height 24
click at [53, 633] on button at bounding box center [41, 634] width 24 height 24
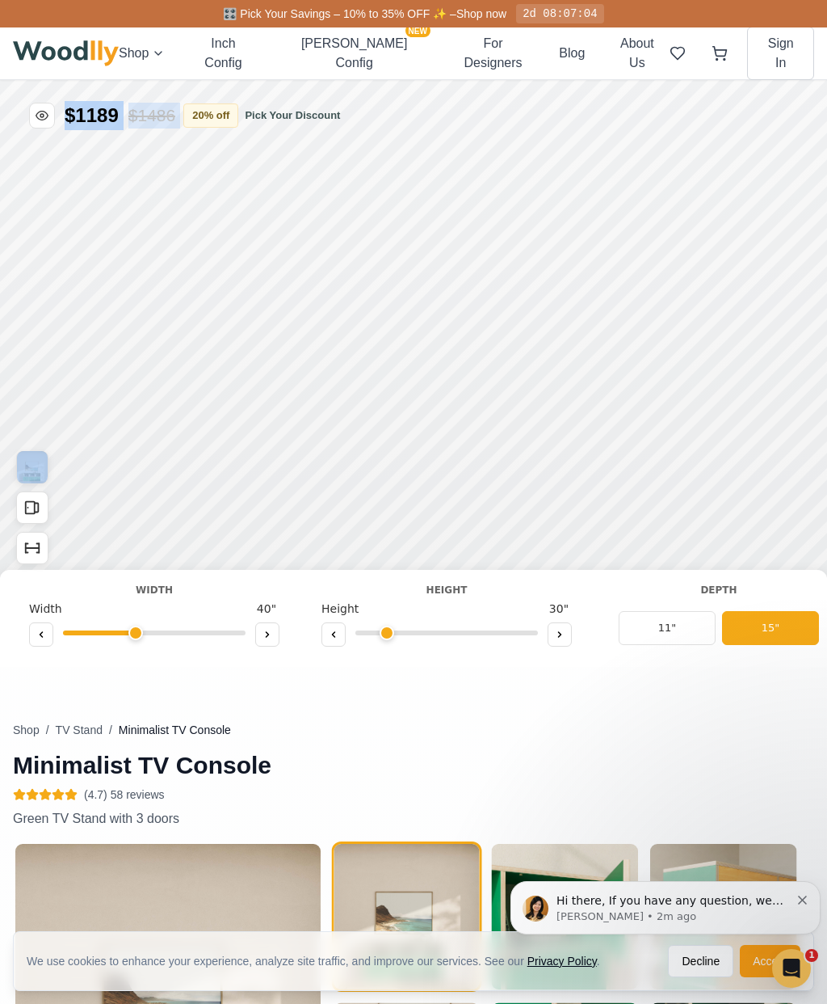
click at [53, 633] on button at bounding box center [41, 634] width 24 height 24
click at [51, 629] on button at bounding box center [41, 634] width 24 height 24
click at [53, 632] on div at bounding box center [154, 636] width 250 height 24
click at [52, 628] on button at bounding box center [41, 634] width 24 height 24
click at [49, 634] on button at bounding box center [41, 634] width 24 height 24
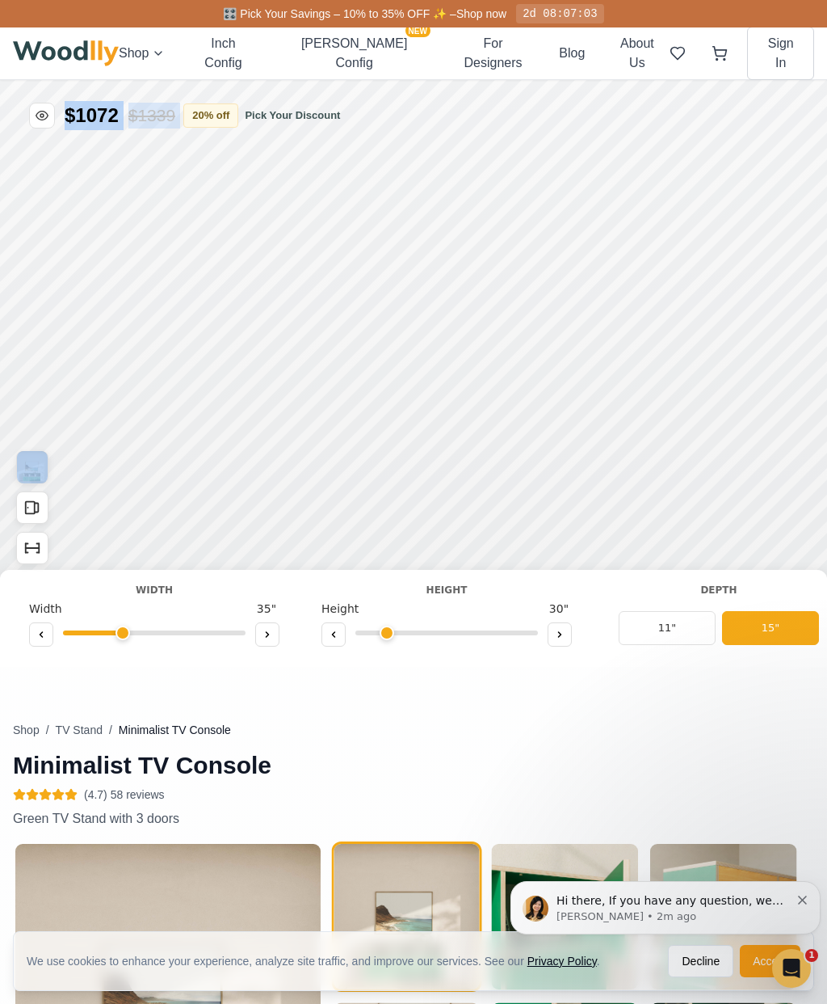
click at [49, 632] on button at bounding box center [41, 634] width 24 height 24
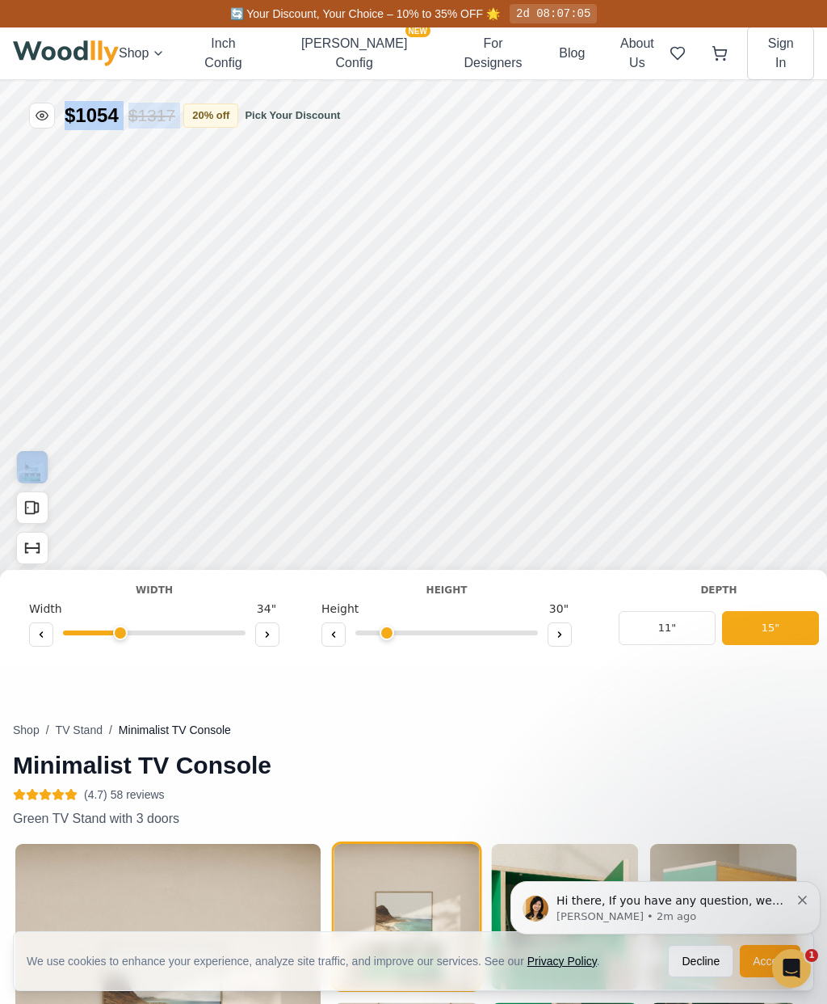
click at [49, 631] on button at bounding box center [41, 634] width 24 height 24
click at [49, 634] on button at bounding box center [41, 634] width 24 height 24
click at [46, 634] on button at bounding box center [41, 634] width 24 height 24
click at [46, 633] on button at bounding box center [41, 634] width 24 height 24
click at [44, 631] on icon at bounding box center [41, 634] width 10 height 10
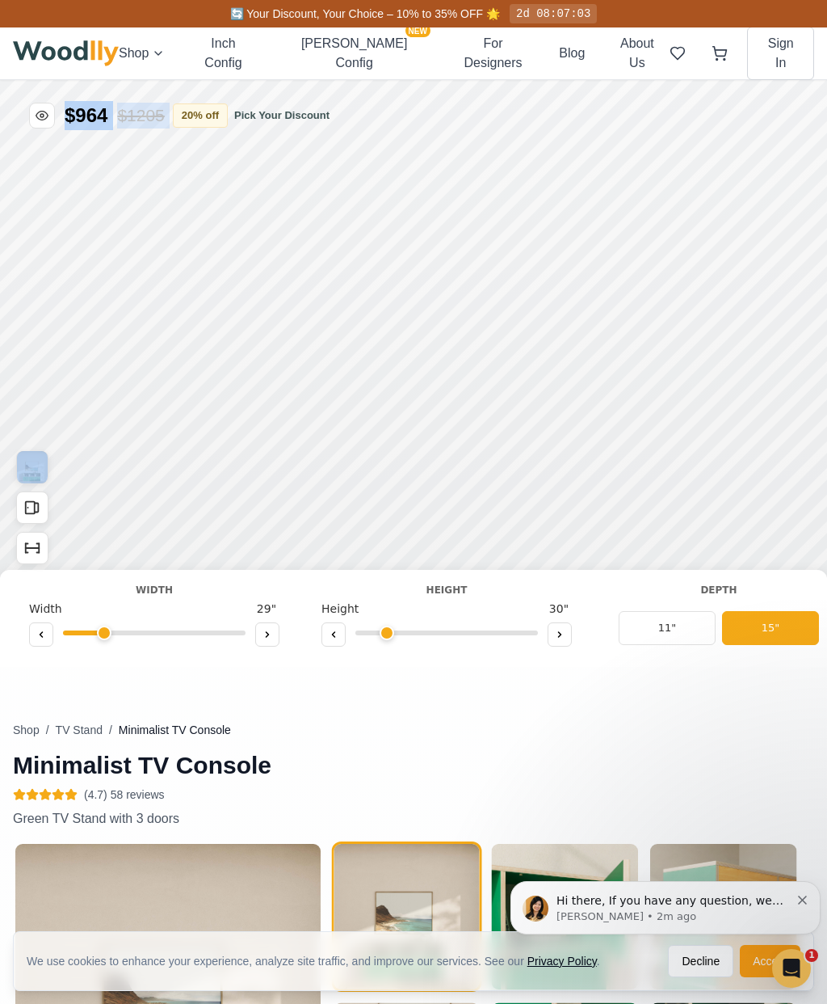
click at [44, 634] on icon at bounding box center [41, 634] width 10 height 10
type input "28"
click at [566, 633] on button at bounding box center [560, 634] width 24 height 24
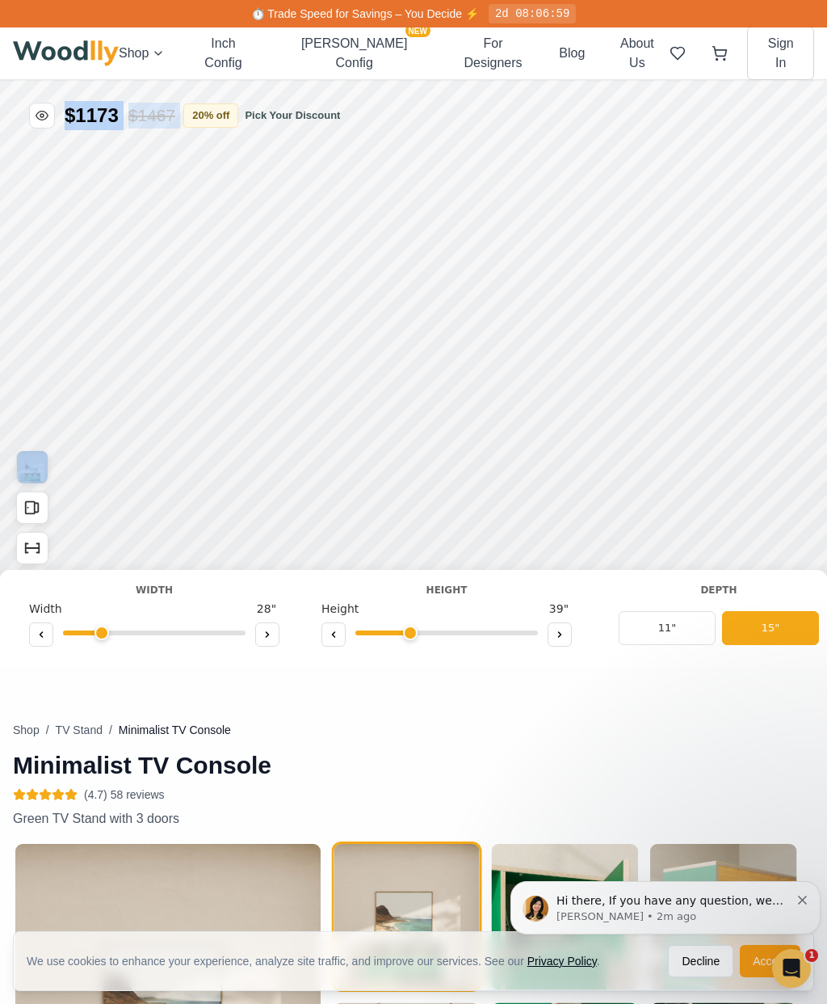
click at [328, 629] on button at bounding box center [334, 634] width 24 height 24
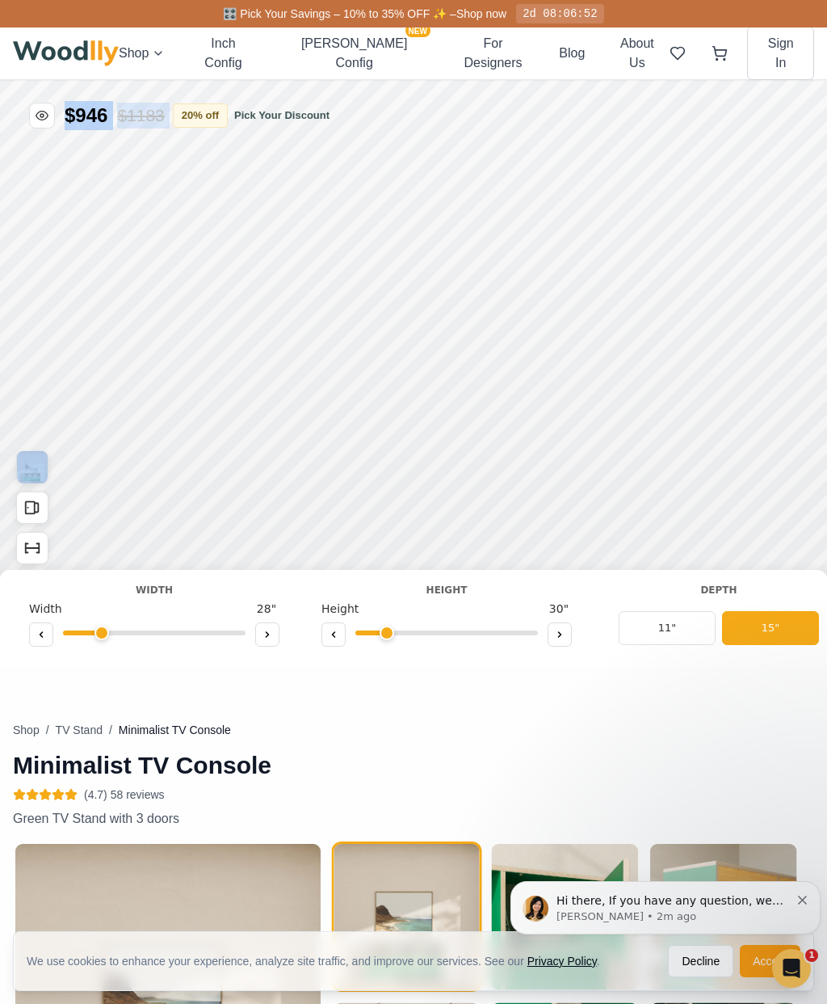
click at [558, 633] on icon at bounding box center [560, 634] width 10 height 10
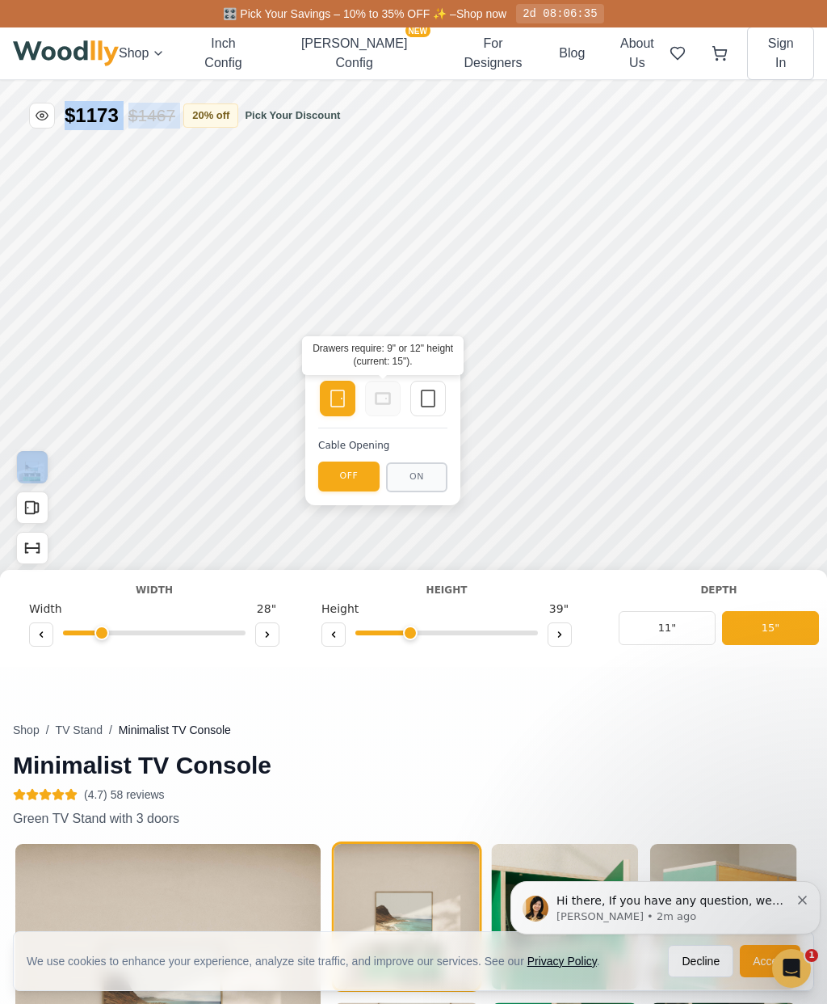
click at [378, 400] on icon at bounding box center [382, 398] width 19 height 19
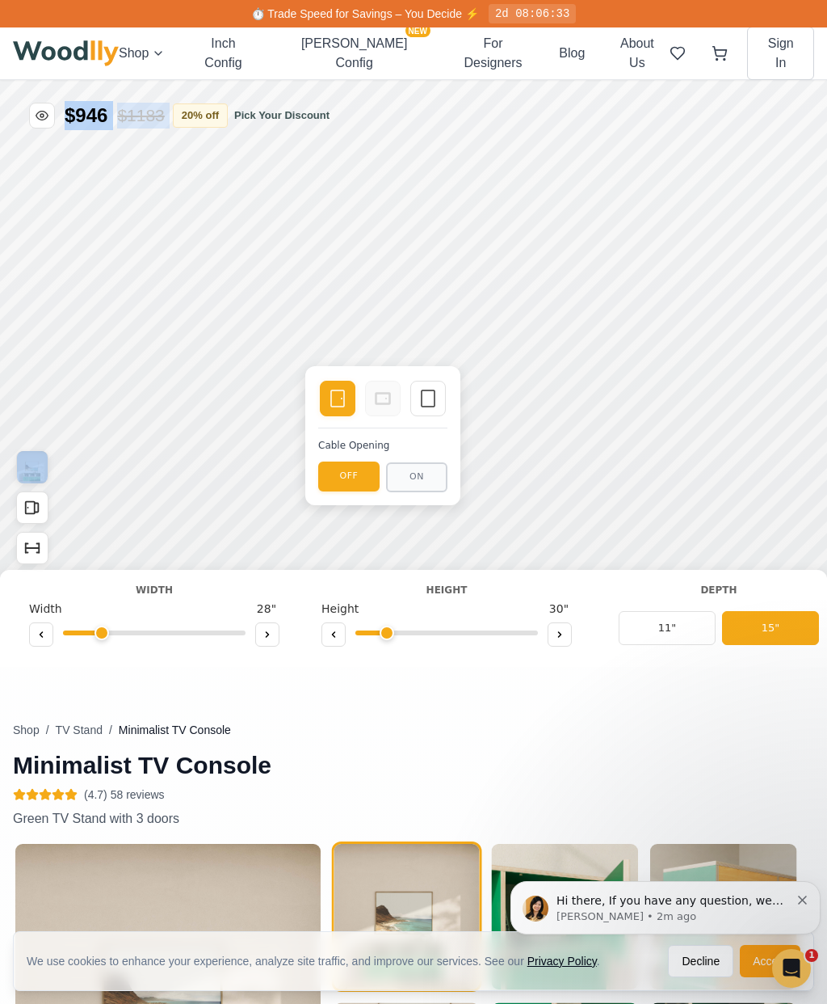
type input "2"
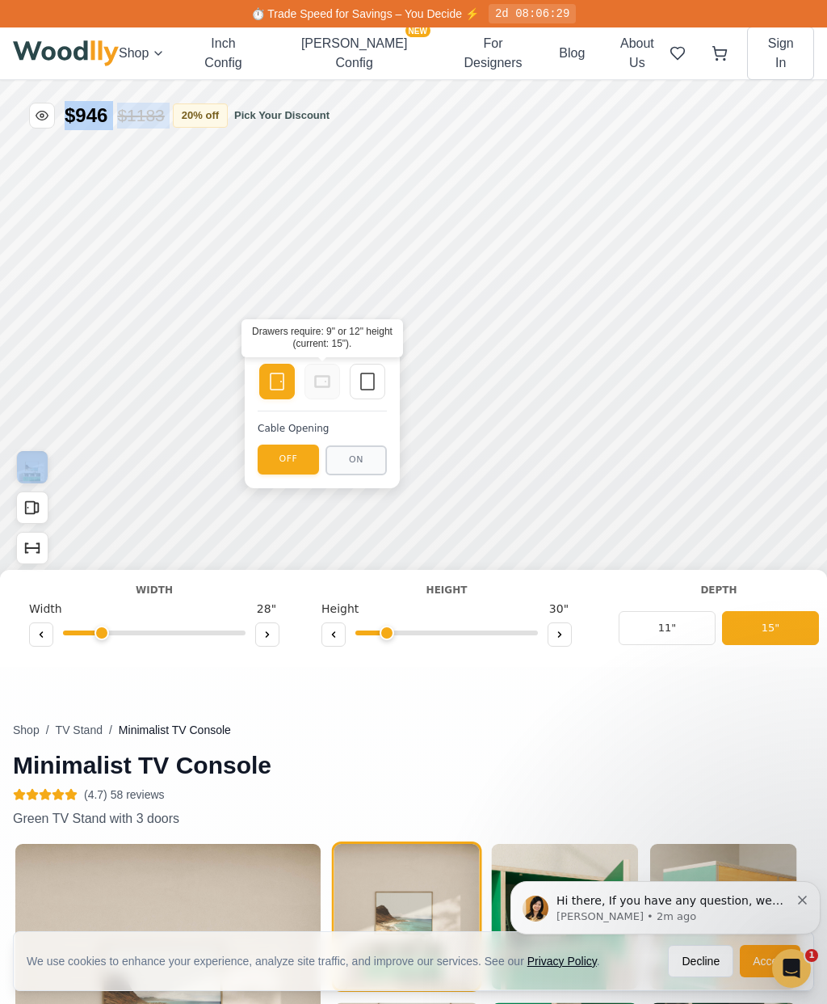
click at [314, 386] on icon at bounding box center [322, 381] width 19 height 19
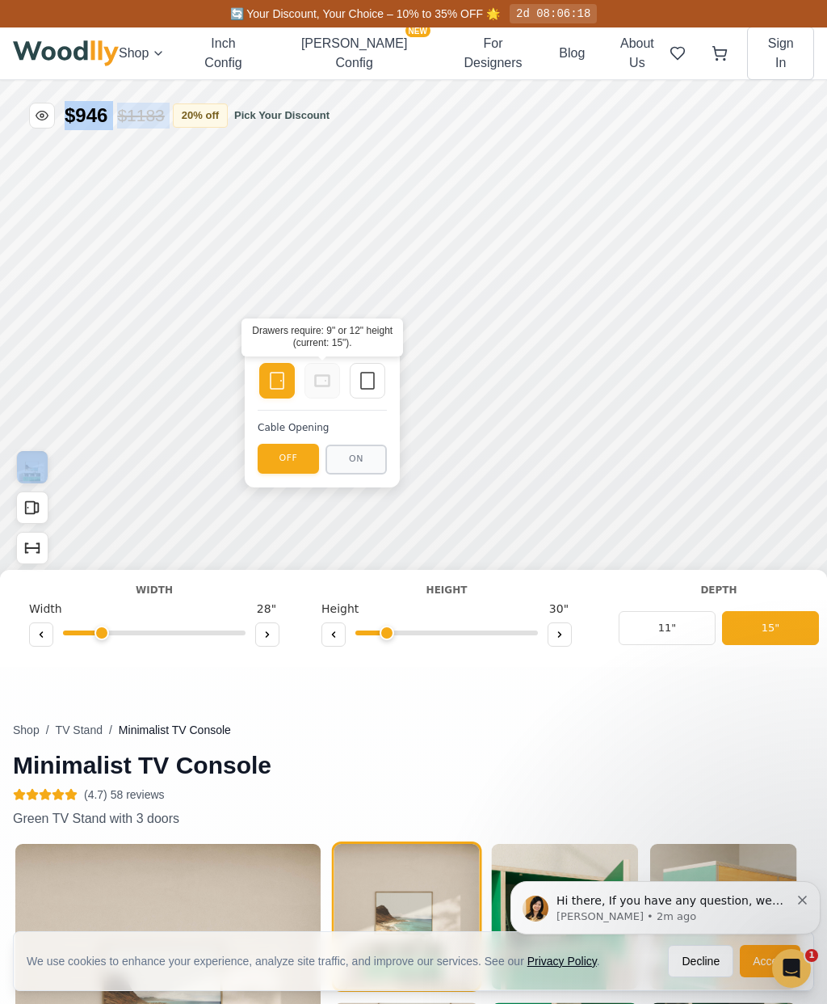
click at [329, 387] on icon at bounding box center [322, 380] width 19 height 19
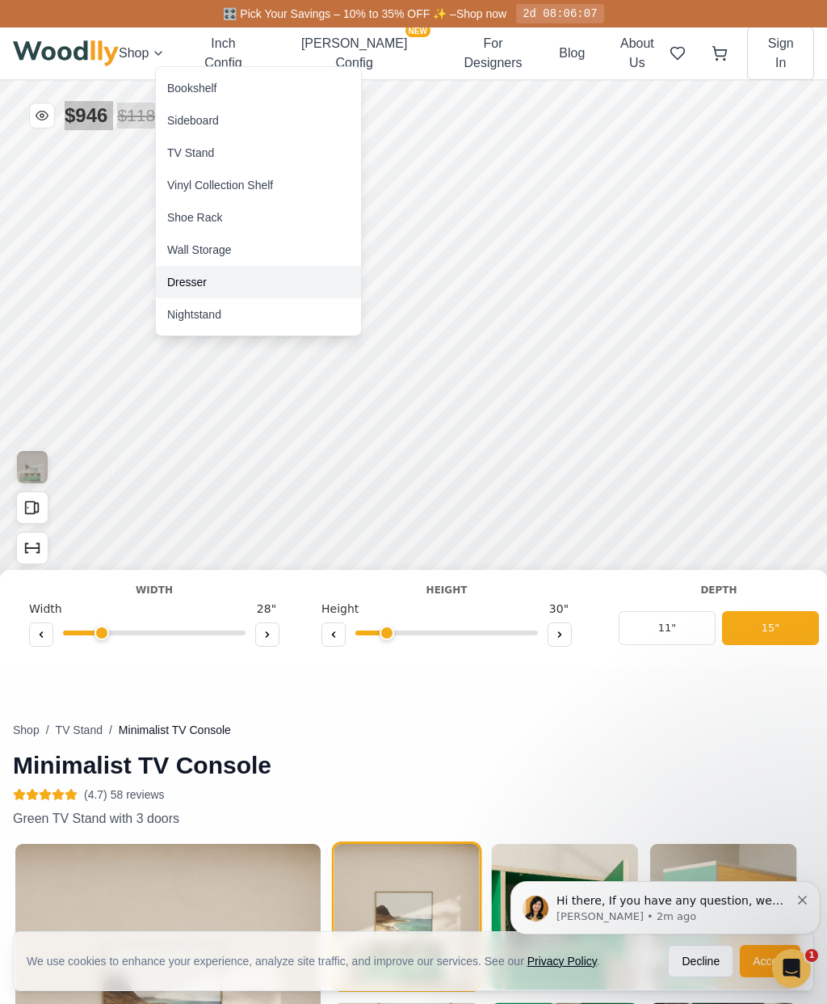
click at [191, 276] on div "Dresser" at bounding box center [187, 282] width 40 height 16
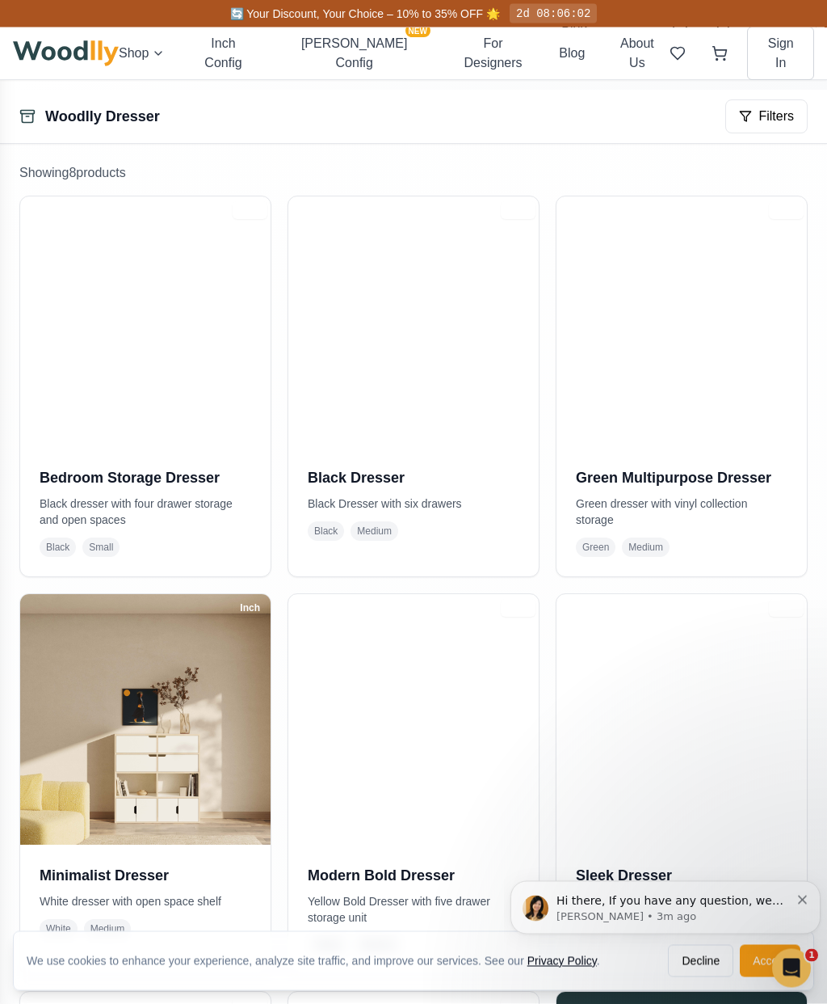
scroll to position [250, 0]
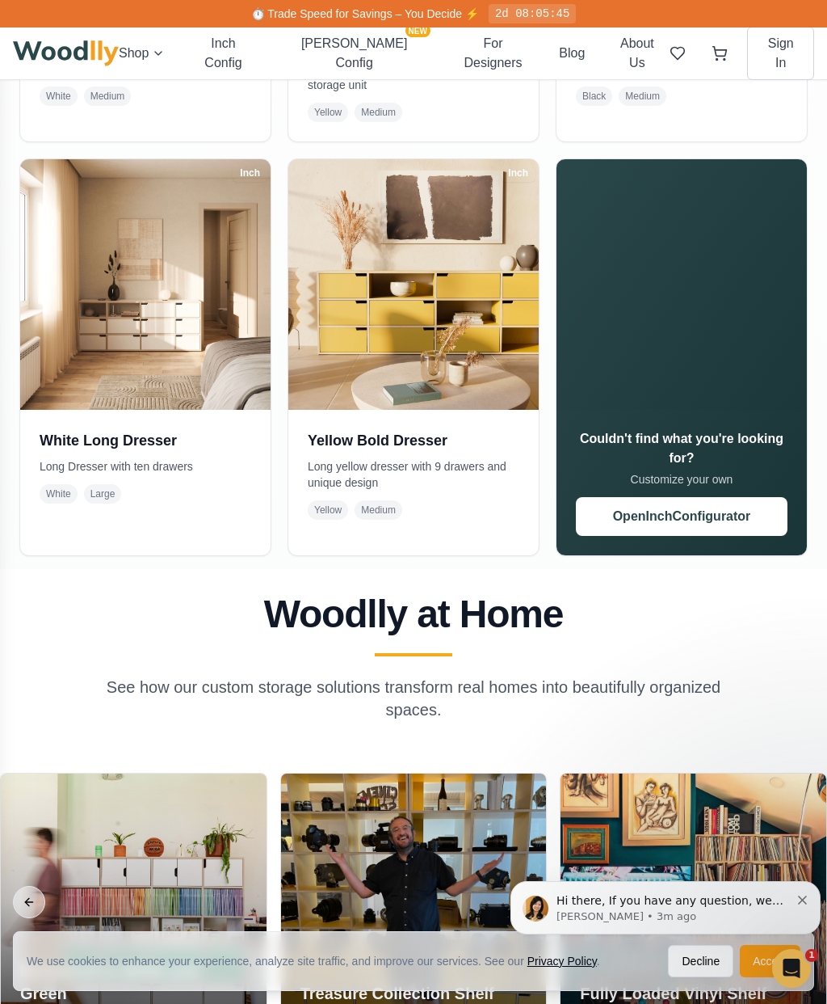
click at [702, 531] on button "Open Inch Configurator" at bounding box center [682, 516] width 212 height 39
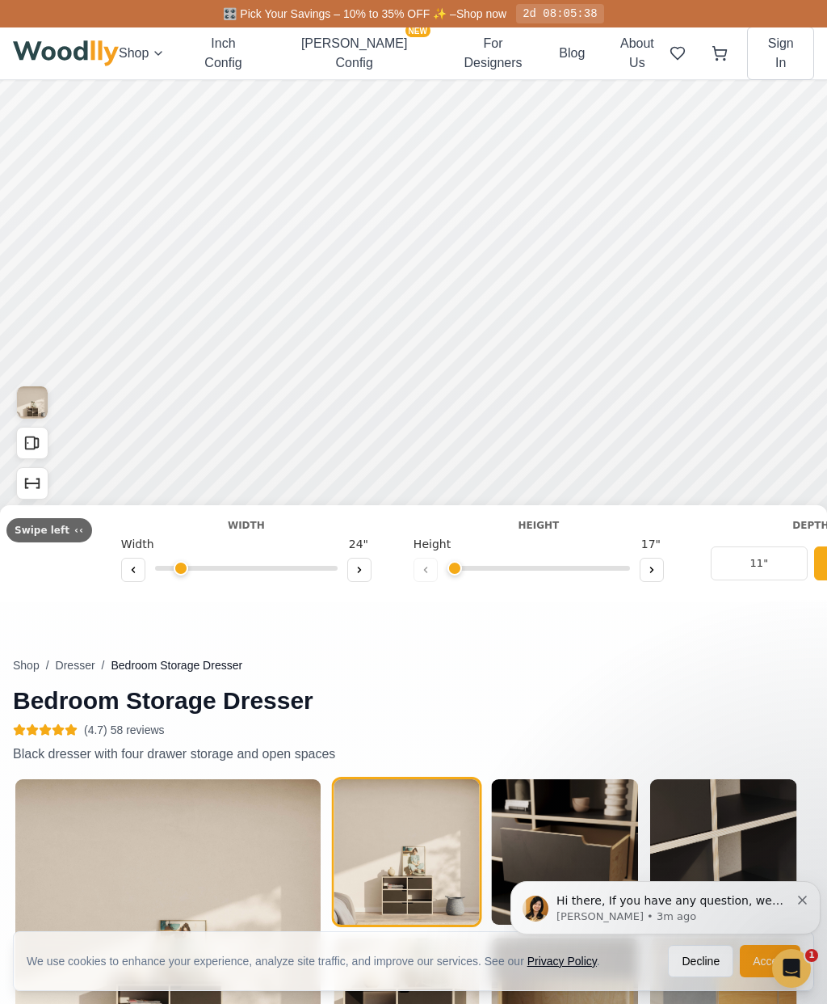
type input "36"
type input "3"
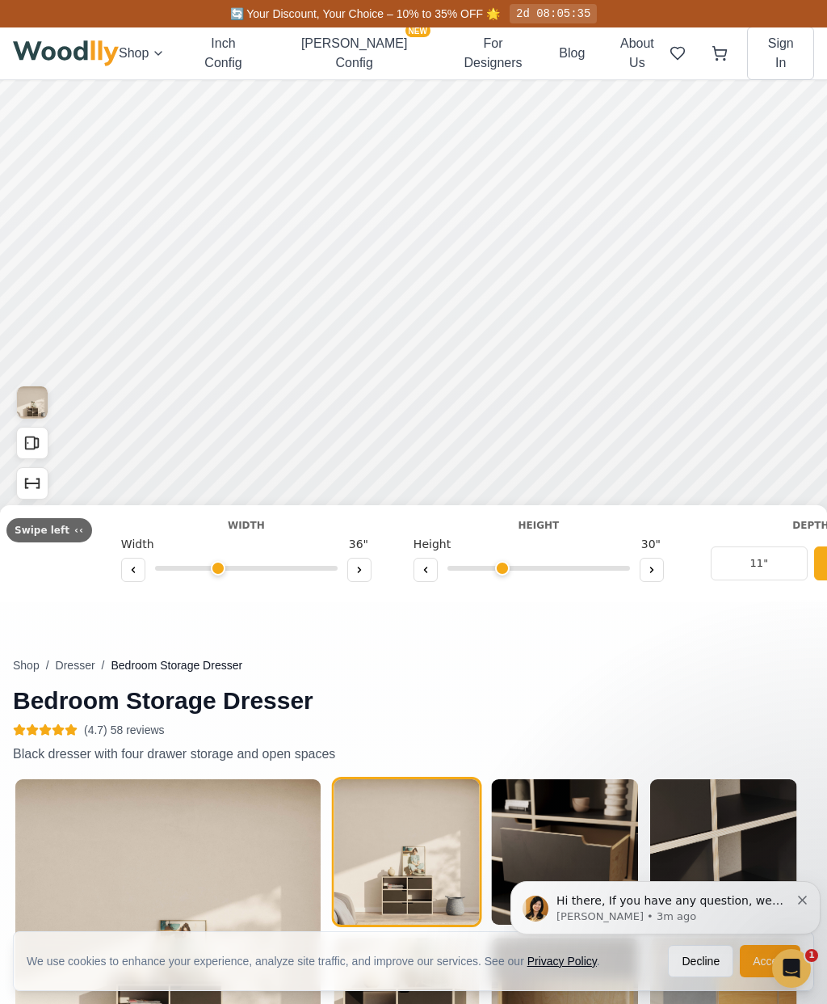
click at [138, 573] on button at bounding box center [133, 570] width 24 height 24
click at [131, 570] on icon at bounding box center [133, 570] width 10 height 10
click at [125, 580] on button at bounding box center [133, 570] width 24 height 24
click at [121, 581] on button at bounding box center [133, 570] width 24 height 24
type input "32"
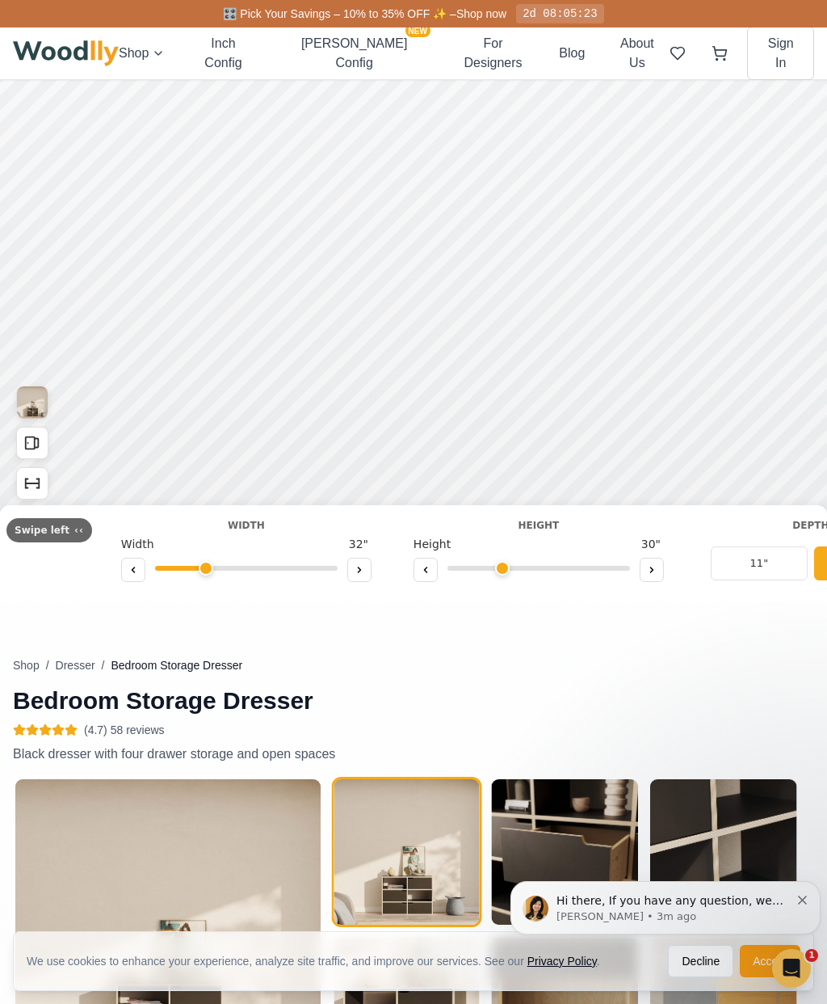
click at [647, 570] on icon at bounding box center [652, 570] width 10 height 10
click at [424, 570] on icon at bounding box center [425, 569] width 2 height 5
type input "3"
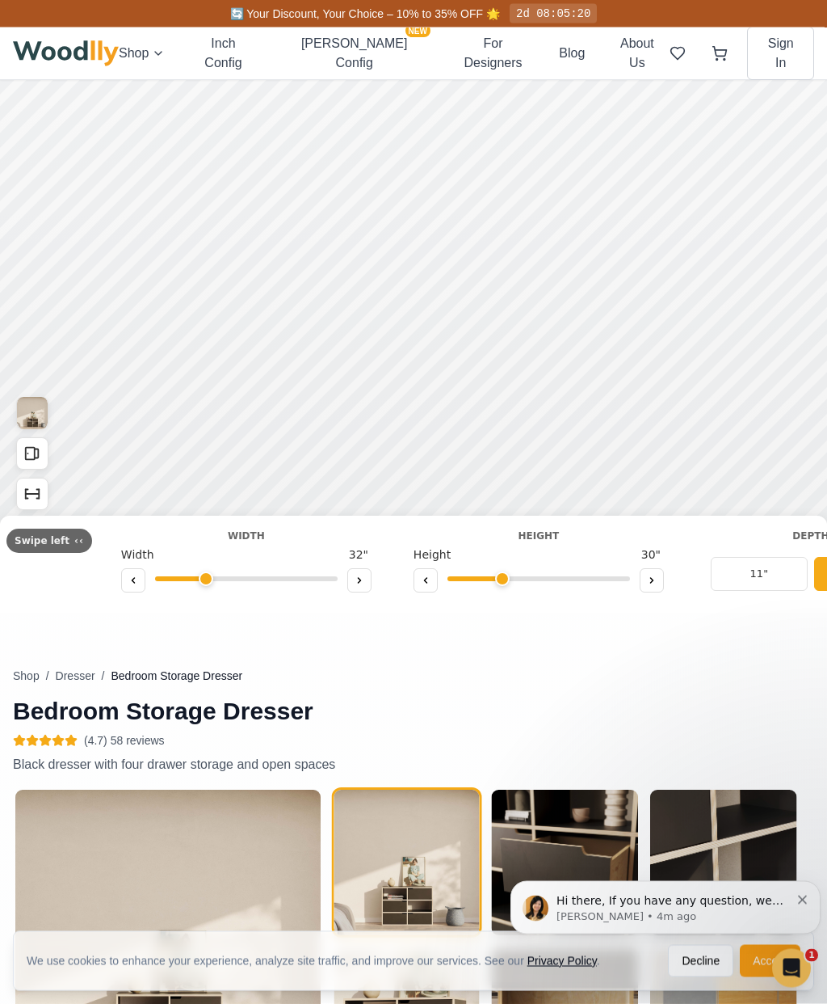
scroll to position [54, 0]
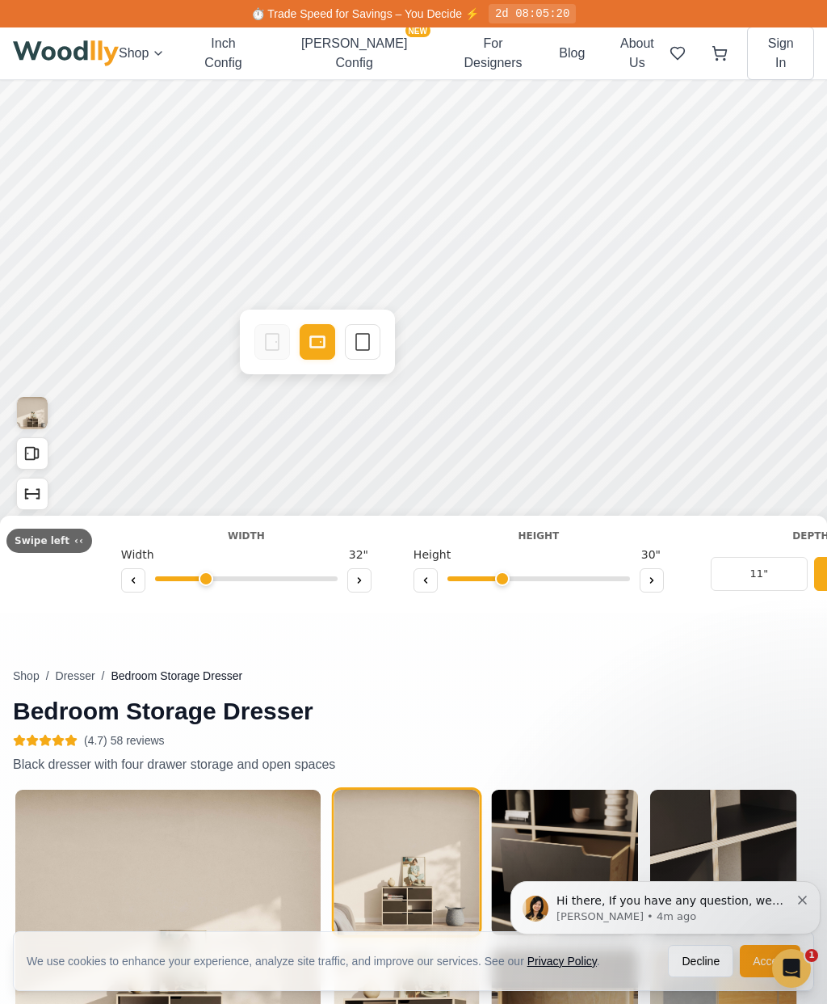
click at [315, 344] on icon at bounding box center [317, 341] width 19 height 19
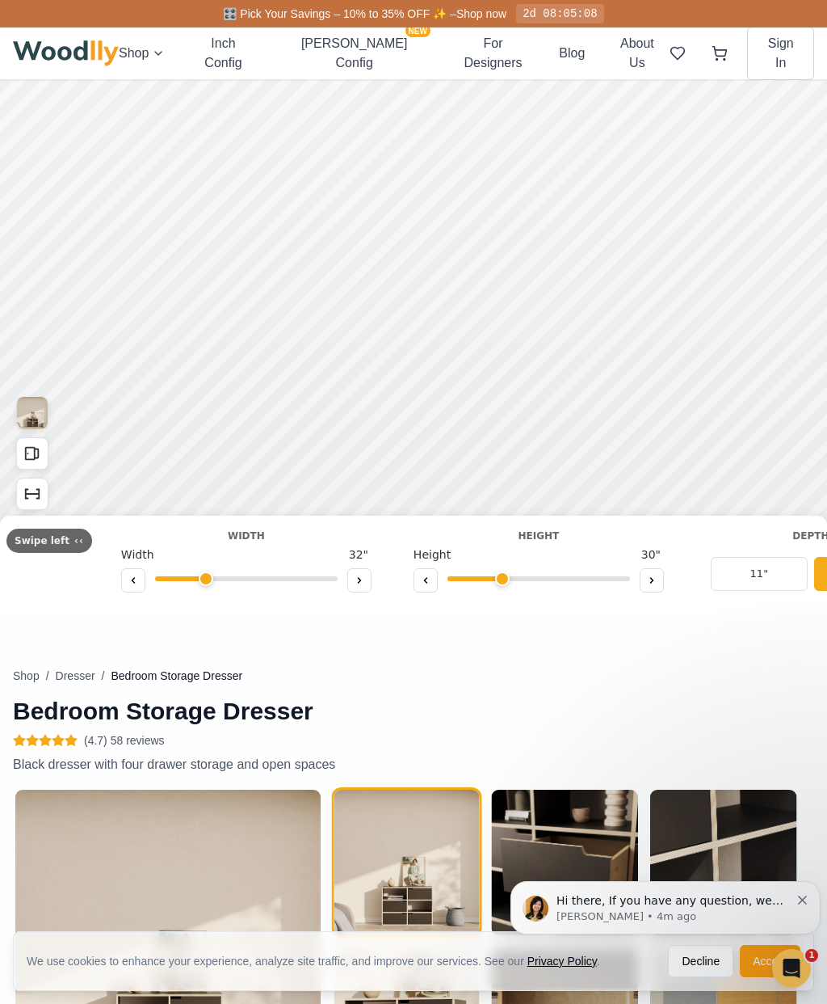
click at [382, 697] on h1 "Bedroom Storage Dresser" at bounding box center [275, 711] width 524 height 29
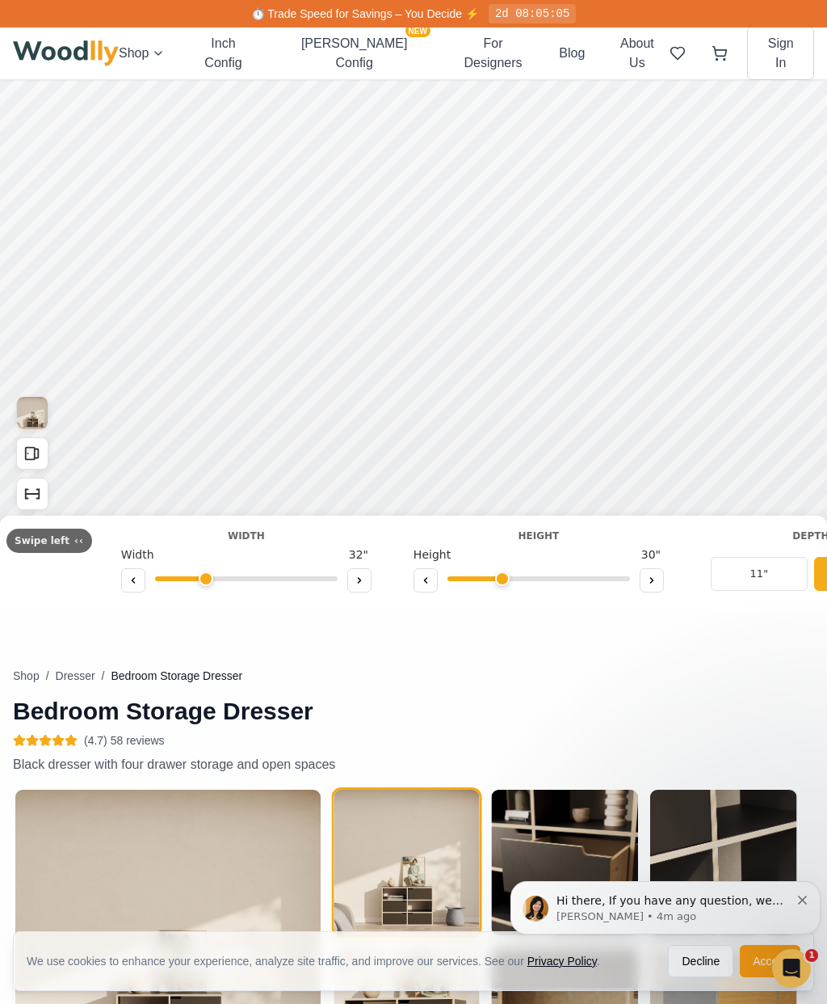
click at [26, 448] on rect "Open All Doors and Drawers" at bounding box center [30, 454] width 9 height 12
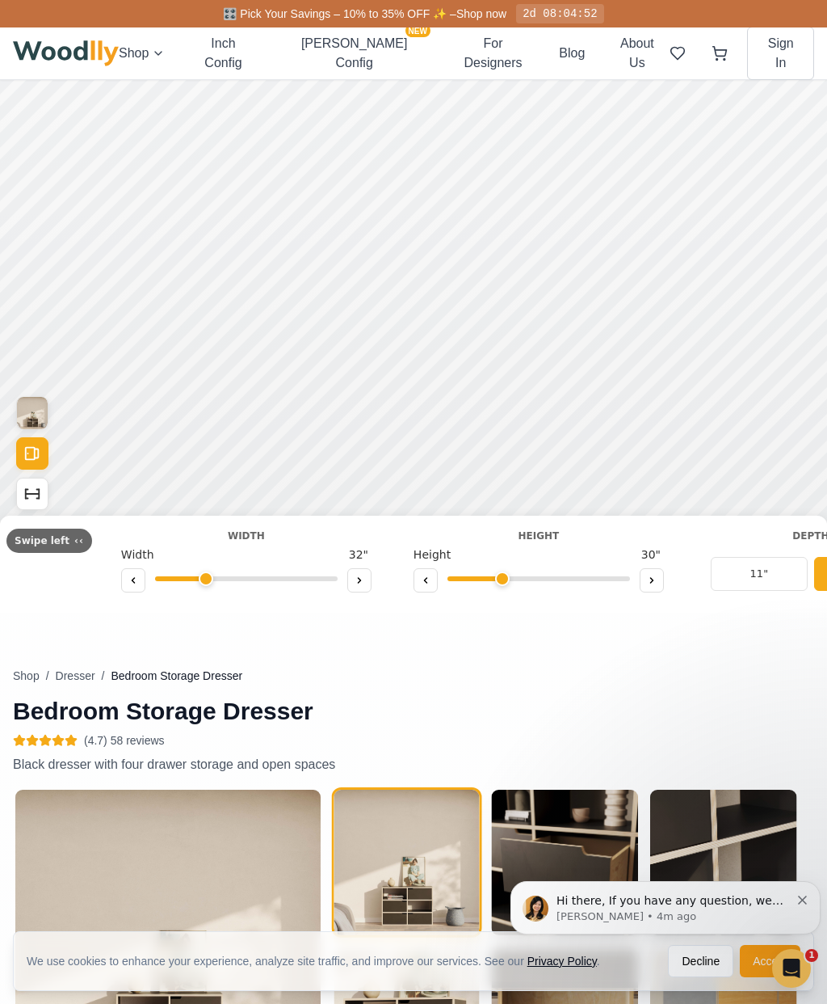
click at [34, 497] on icon "Show Dimensions" at bounding box center [32, 494] width 18 height 18
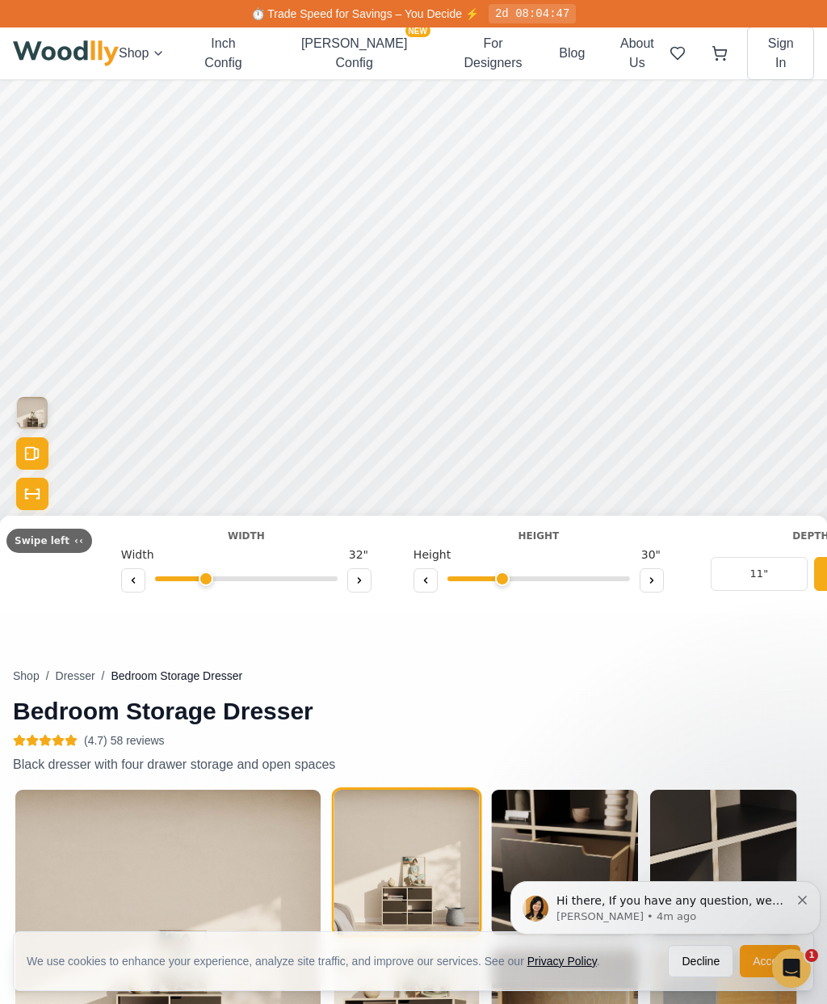
click at [551, 699] on div "Shop / Dresser / Bedroom Storage Dresser Bedroom Storage Dresser (4.7) 58 revie…" at bounding box center [414, 878] width 802 height 423
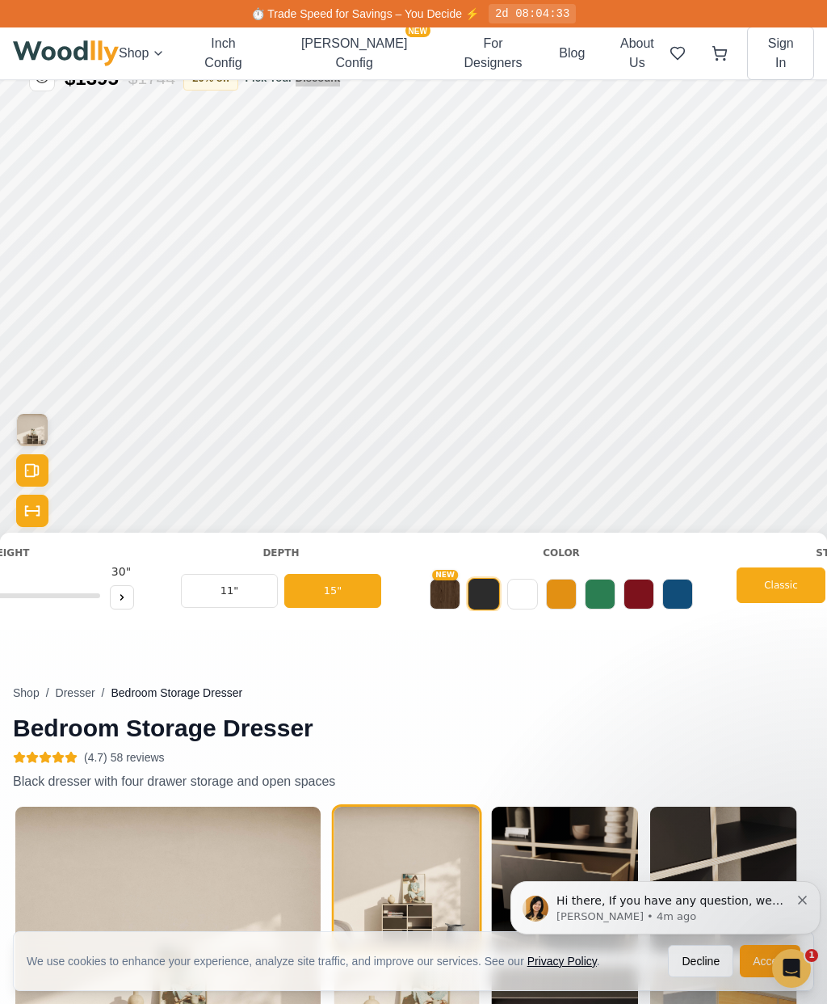
scroll to position [0, 439]
click at [516, 600] on button at bounding box center [522, 594] width 31 height 31
click at [613, 689] on div "Bedroom Storage Dresser (4.7) 58 reviews Description Black dresser with four dr…" at bounding box center [688, 895] width 251 height 423
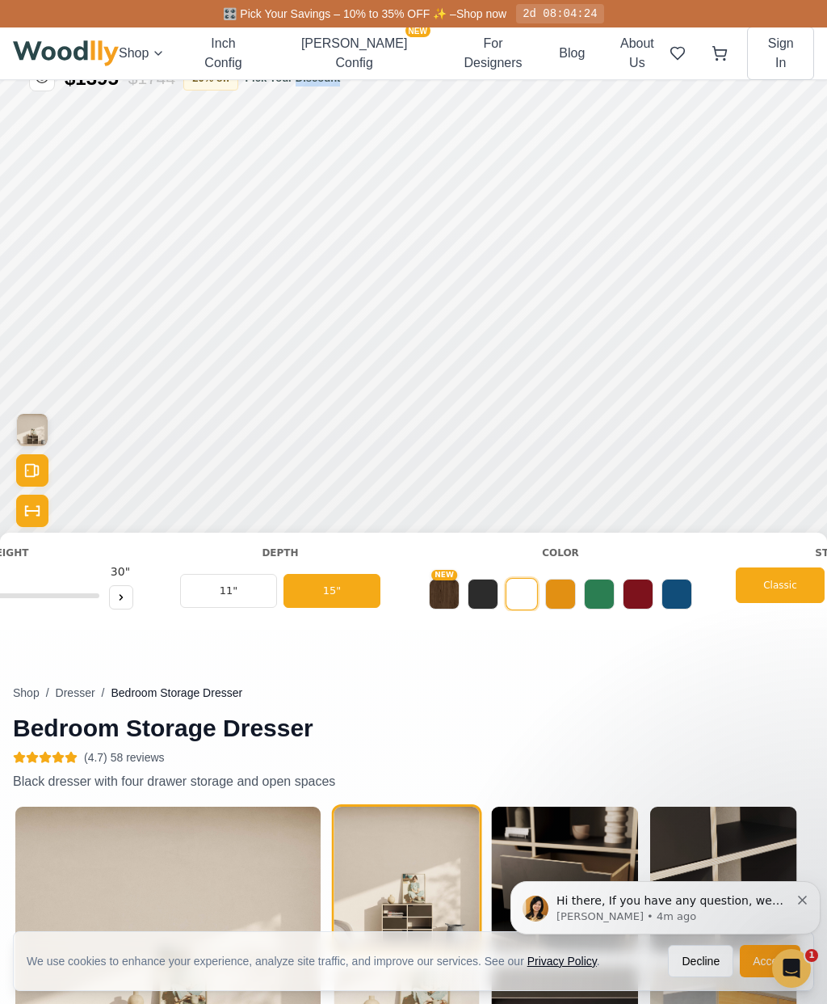
click at [761, 580] on div "Classic" at bounding box center [780, 585] width 89 height 36
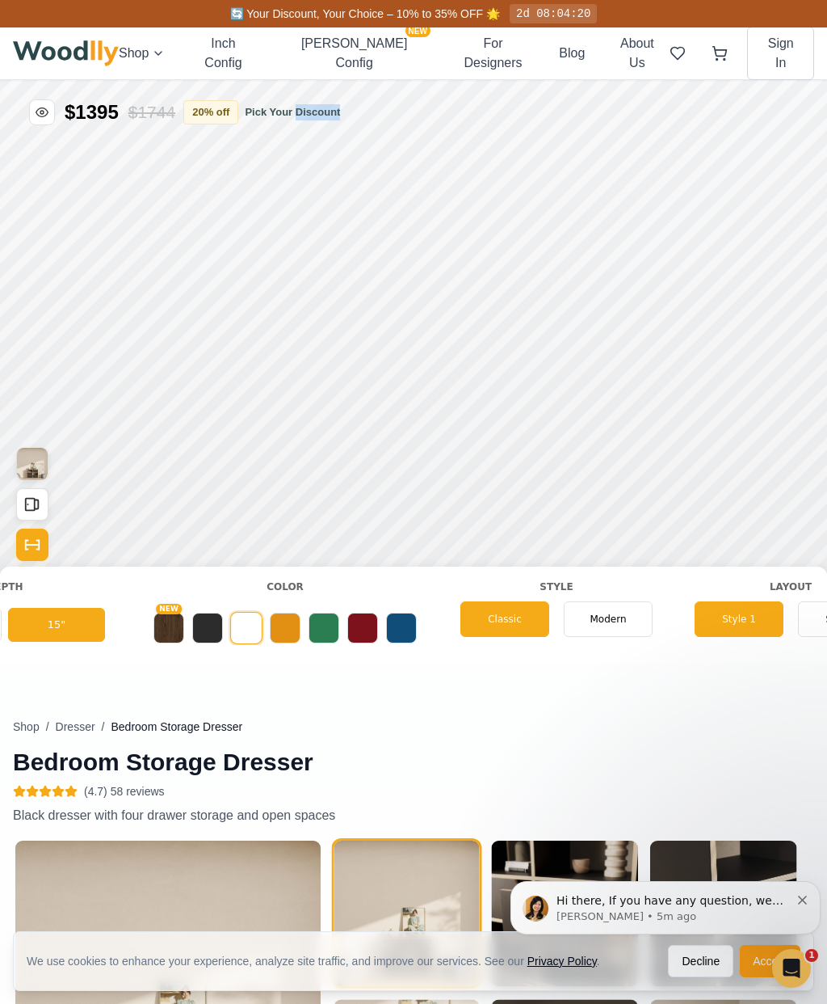
scroll to position [0, 714]
click at [610, 621] on span "Modern" at bounding box center [608, 619] width 36 height 15
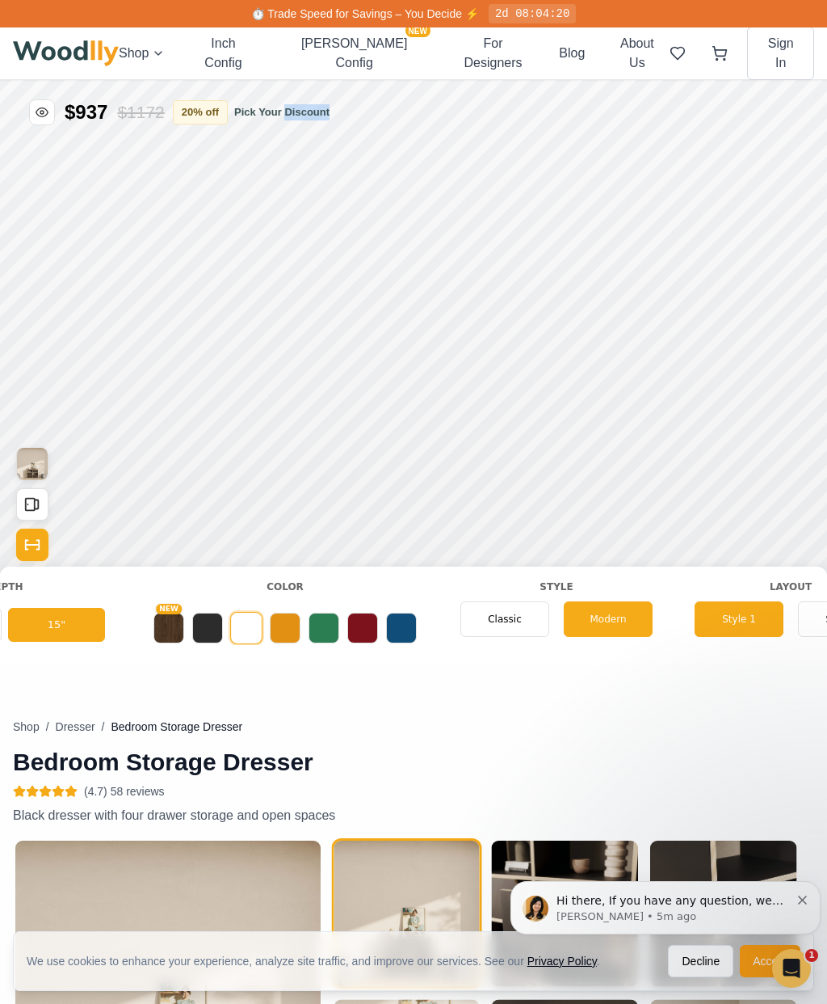
click at [514, 612] on span "Classic" at bounding box center [505, 619] width 34 height 15
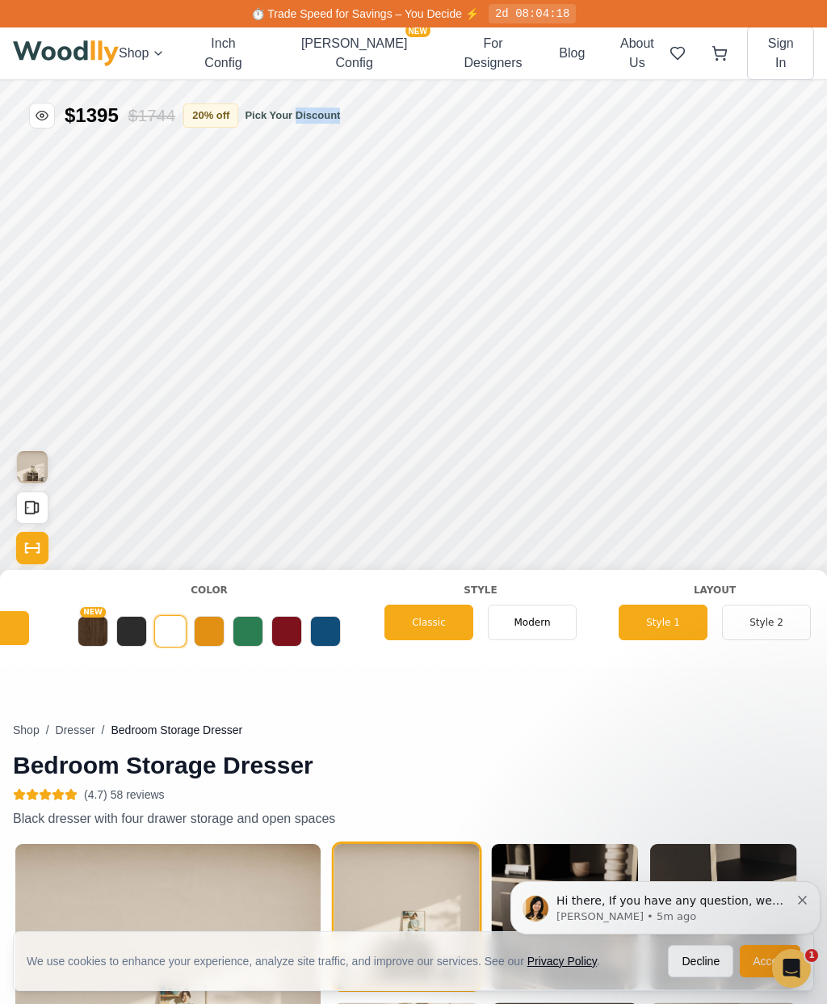
scroll to position [0, 797]
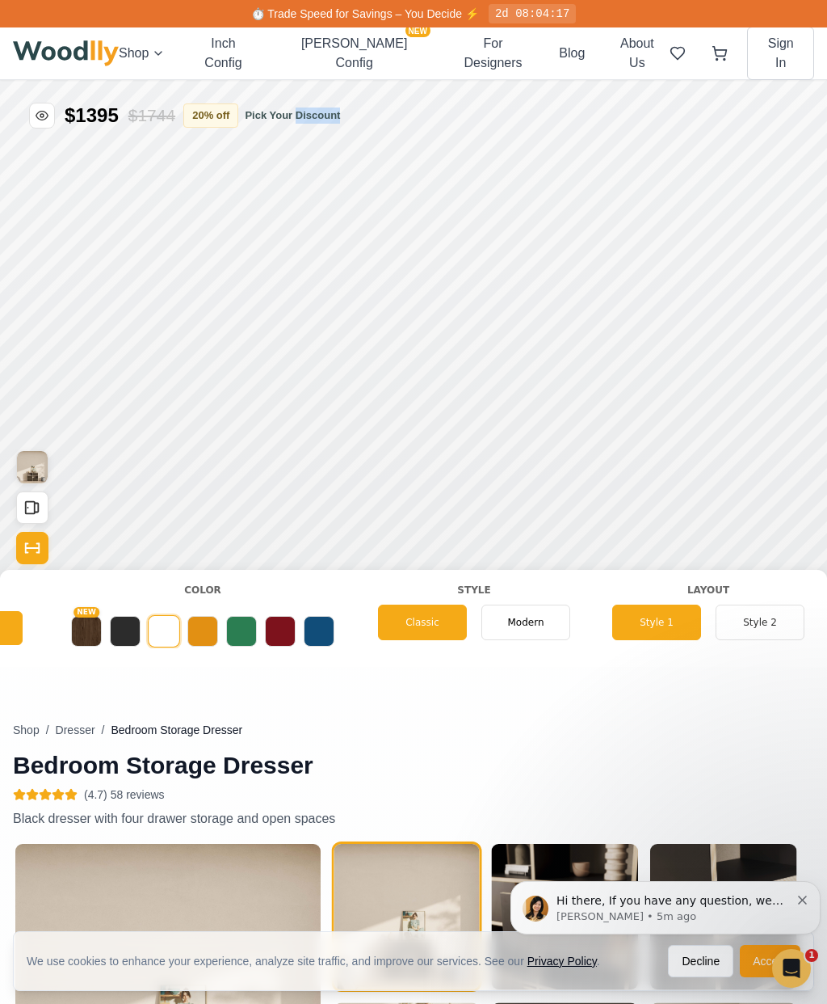
click at [666, 632] on button "Style 1" at bounding box center [657, 622] width 89 height 36
click at [738, 634] on button "Style 2" at bounding box center [760, 622] width 89 height 36
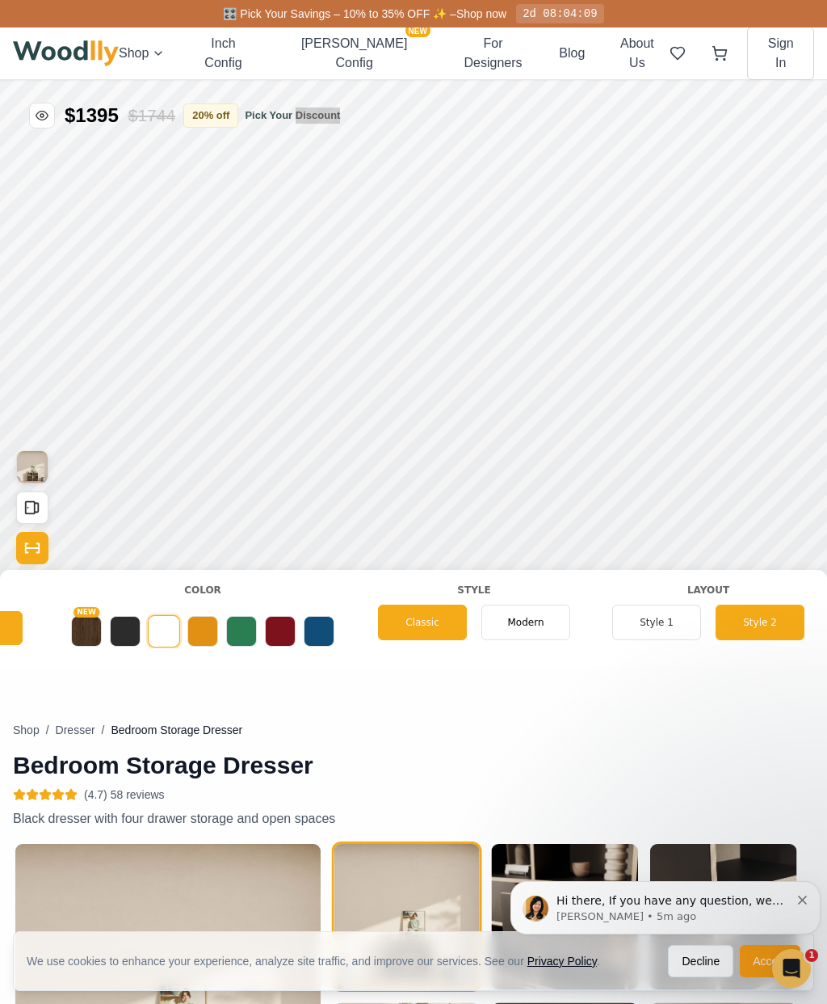
click at [559, 723] on div "Shop / Dresser / Bedroom Storage Dresser Bedroom Storage Dresser (4.7) 58 revie…" at bounding box center [414, 933] width 802 height 423
click at [335, 401] on div "Drawer" at bounding box center [319, 396] width 36 height 36
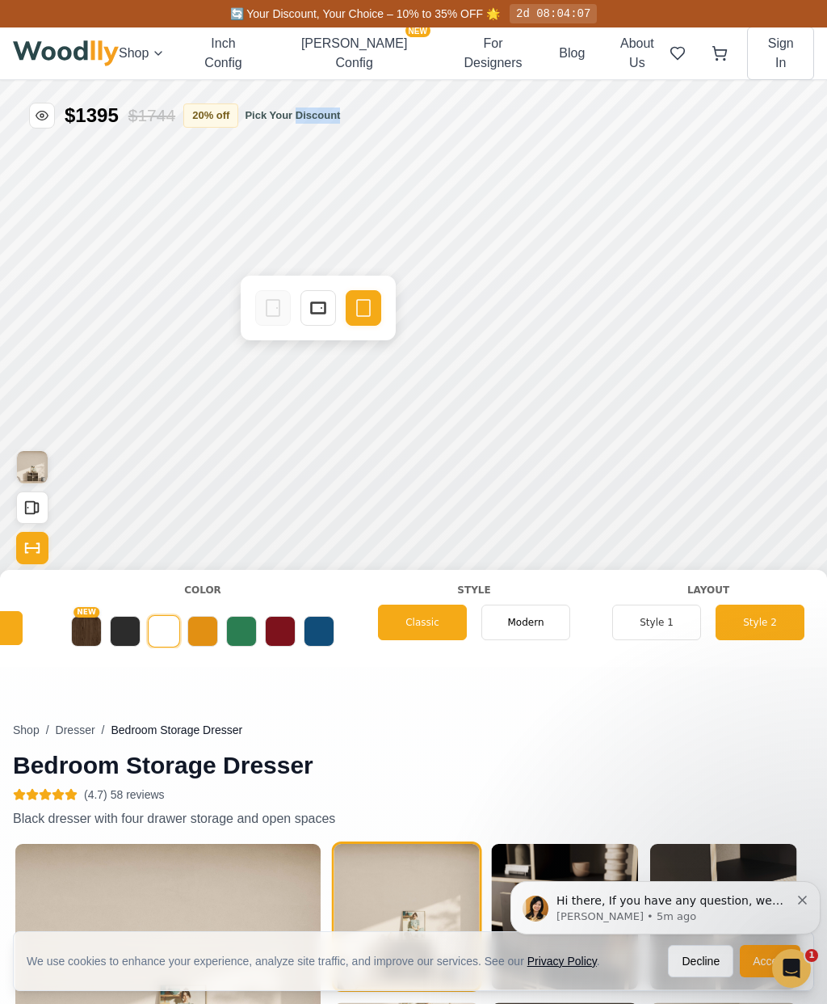
click at [321, 310] on icon at bounding box center [318, 307] width 19 height 19
click at [374, 360] on div "Drawer" at bounding box center [391, 353] width 36 height 36
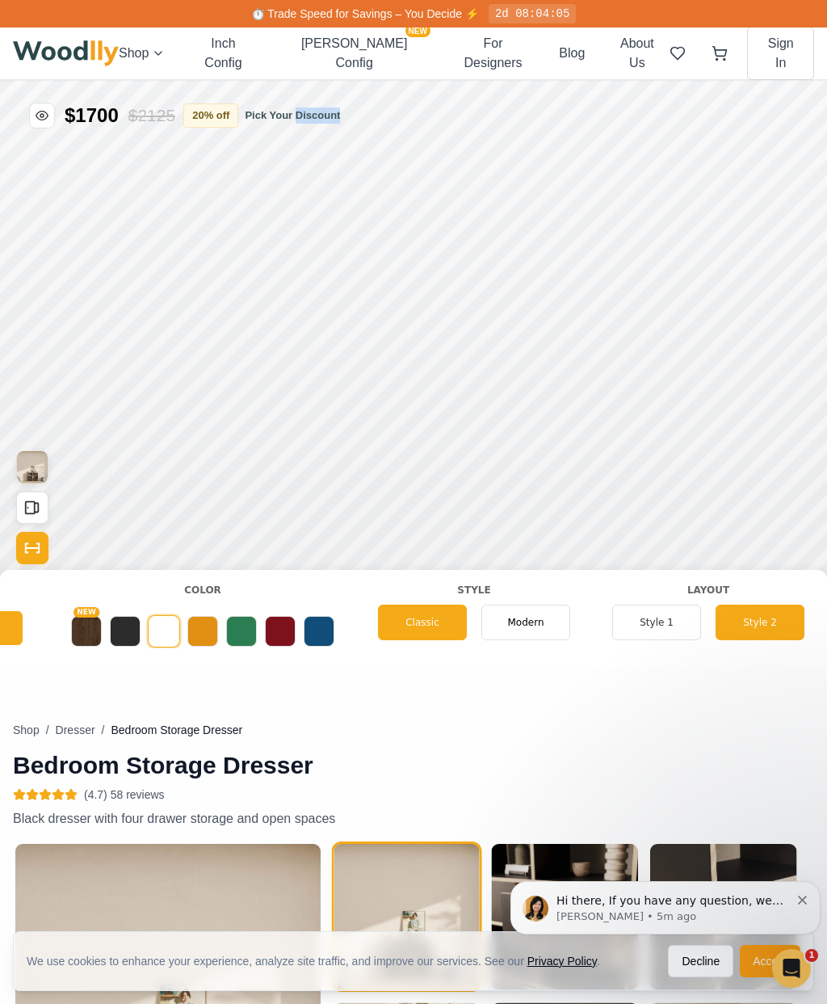
click at [665, 610] on button "Style 1" at bounding box center [657, 622] width 89 height 36
click at [751, 619] on button "Style 2" at bounding box center [760, 622] width 89 height 36
click at [663, 616] on button "Style 1" at bounding box center [657, 622] width 89 height 36
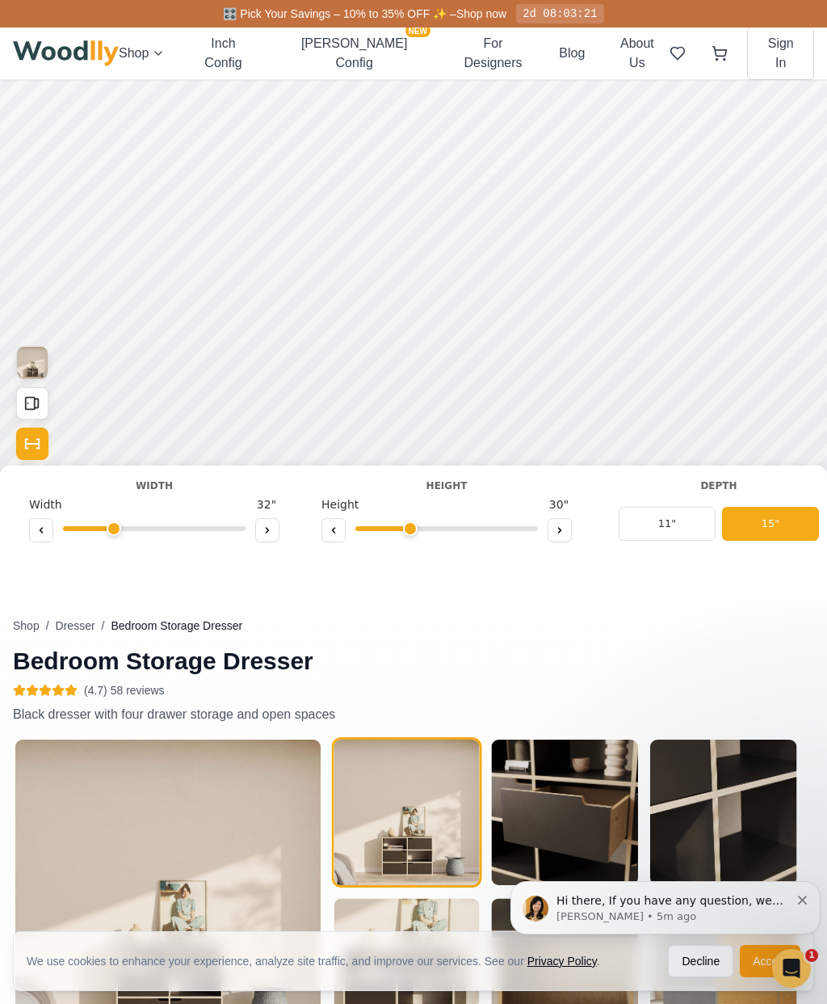
scroll to position [0, 0]
click at [36, 521] on button at bounding box center [41, 530] width 24 height 24
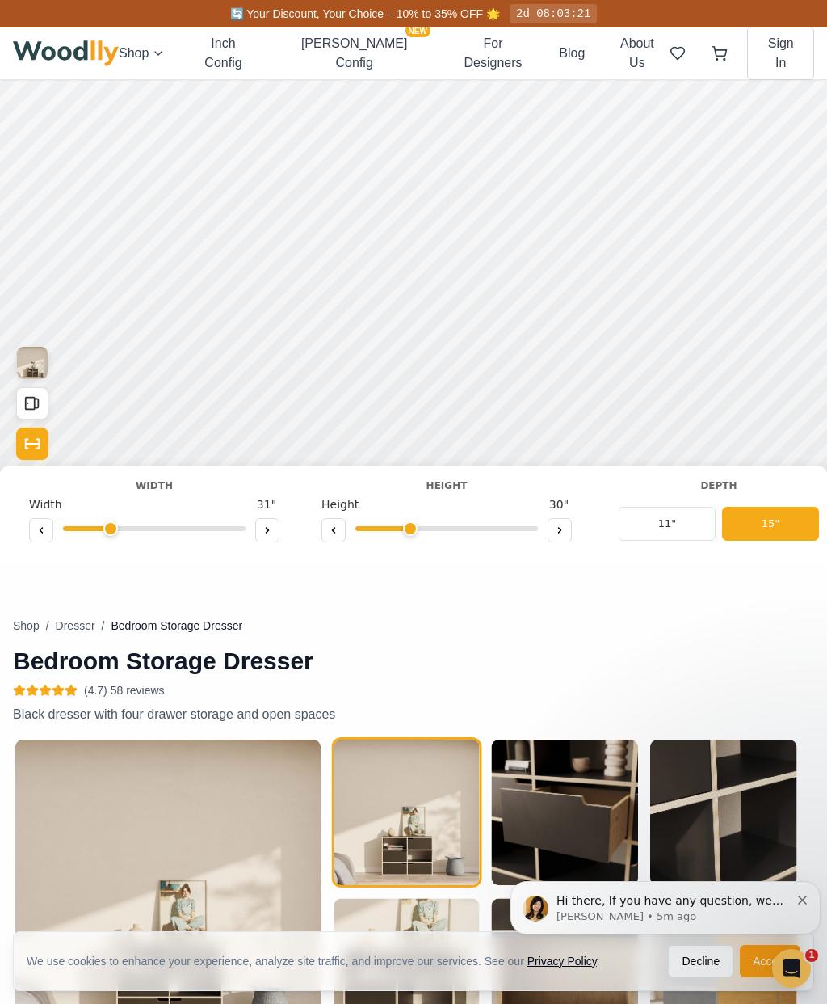
click at [48, 531] on button at bounding box center [41, 530] width 24 height 24
type input "30"
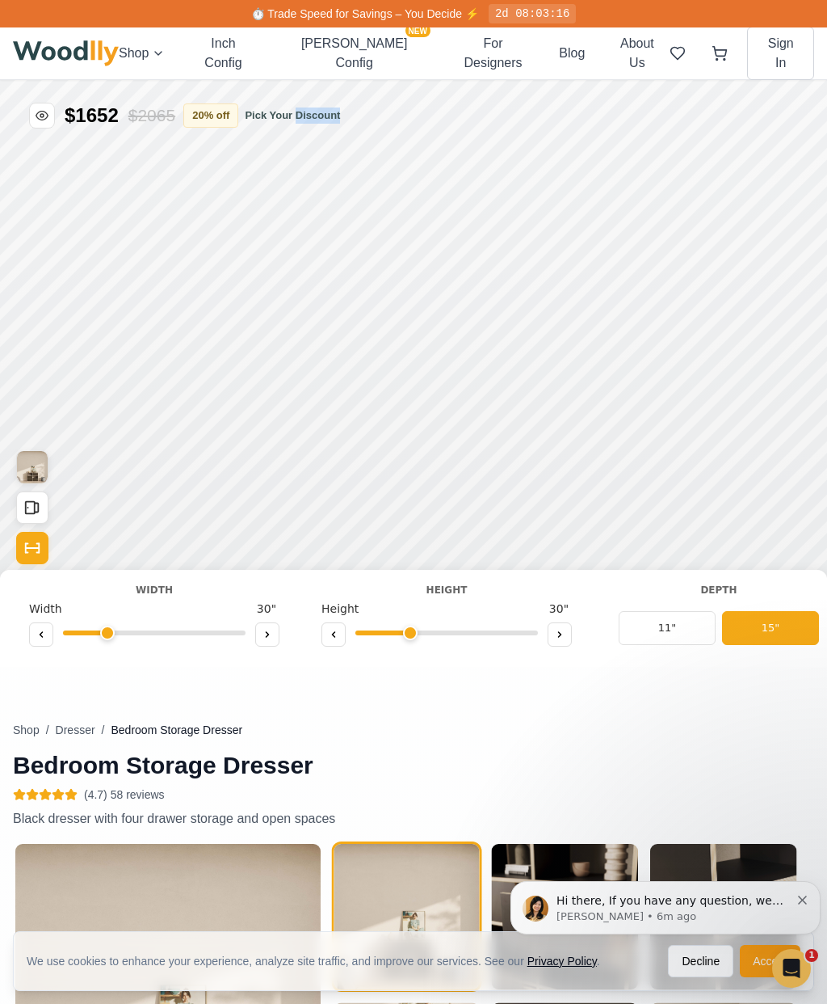
click at [37, 547] on icon "Show Dimensions" at bounding box center [32, 548] width 18 height 18
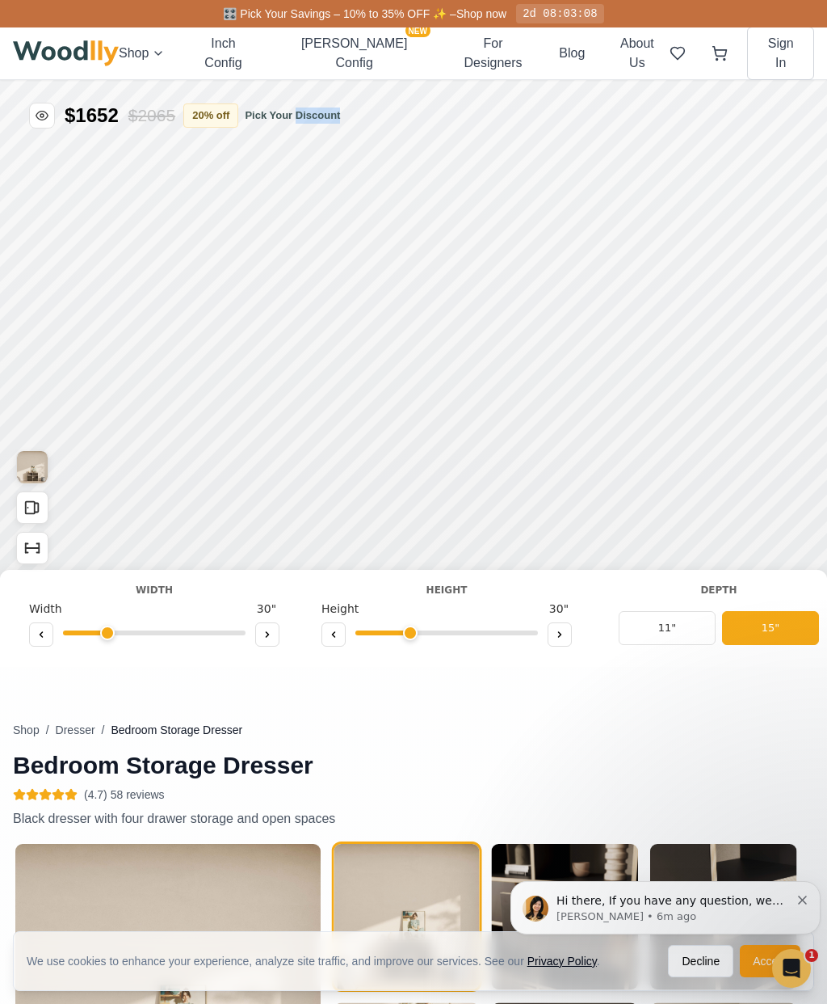
click at [40, 545] on icon "Show Dimensions" at bounding box center [32, 548] width 18 height 18
